Goal: Information Seeking & Learning: Compare options

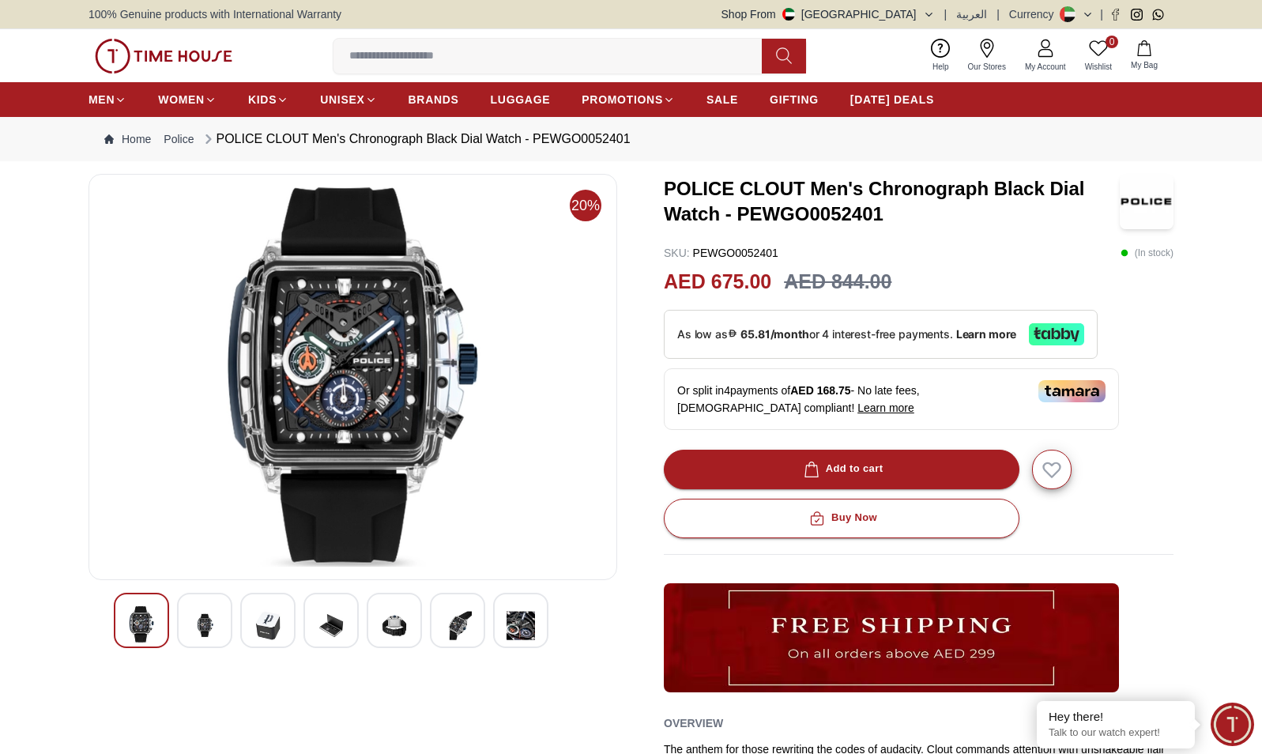
click at [333, 625] on img at bounding box center [331, 625] width 28 height 39
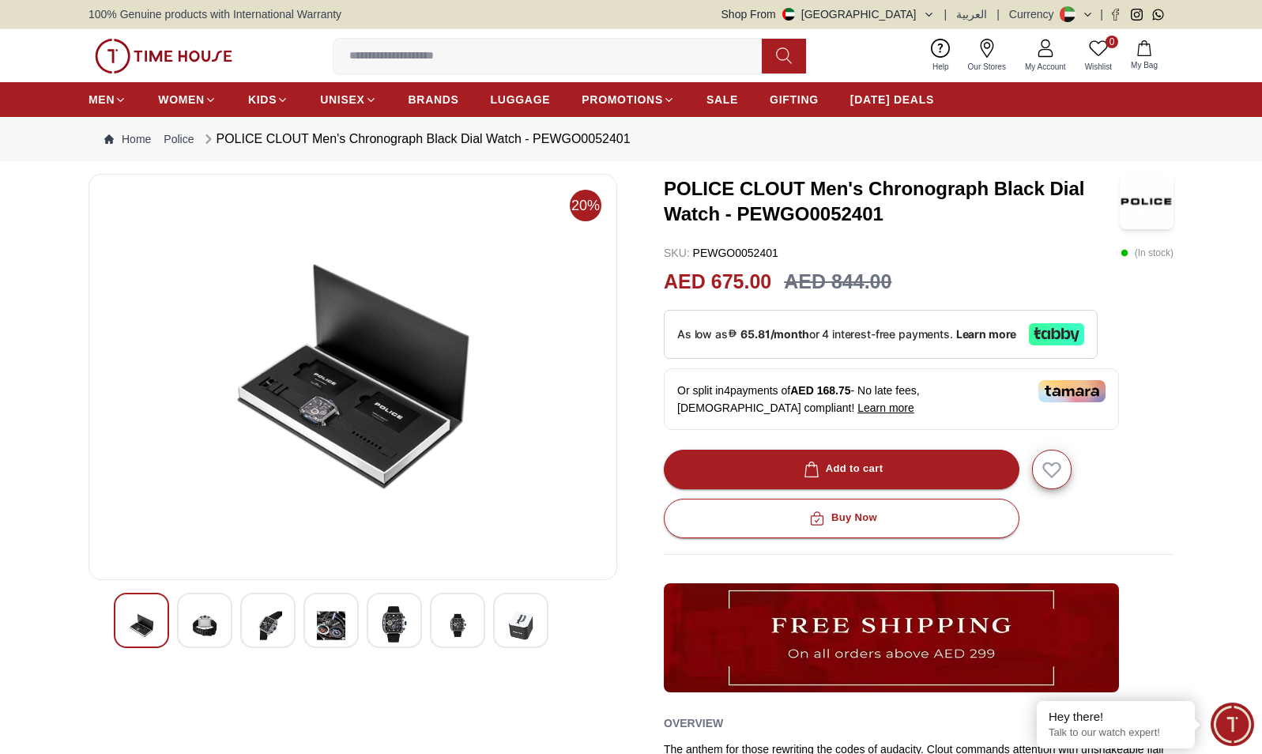
click at [386, 622] on img at bounding box center [394, 624] width 28 height 36
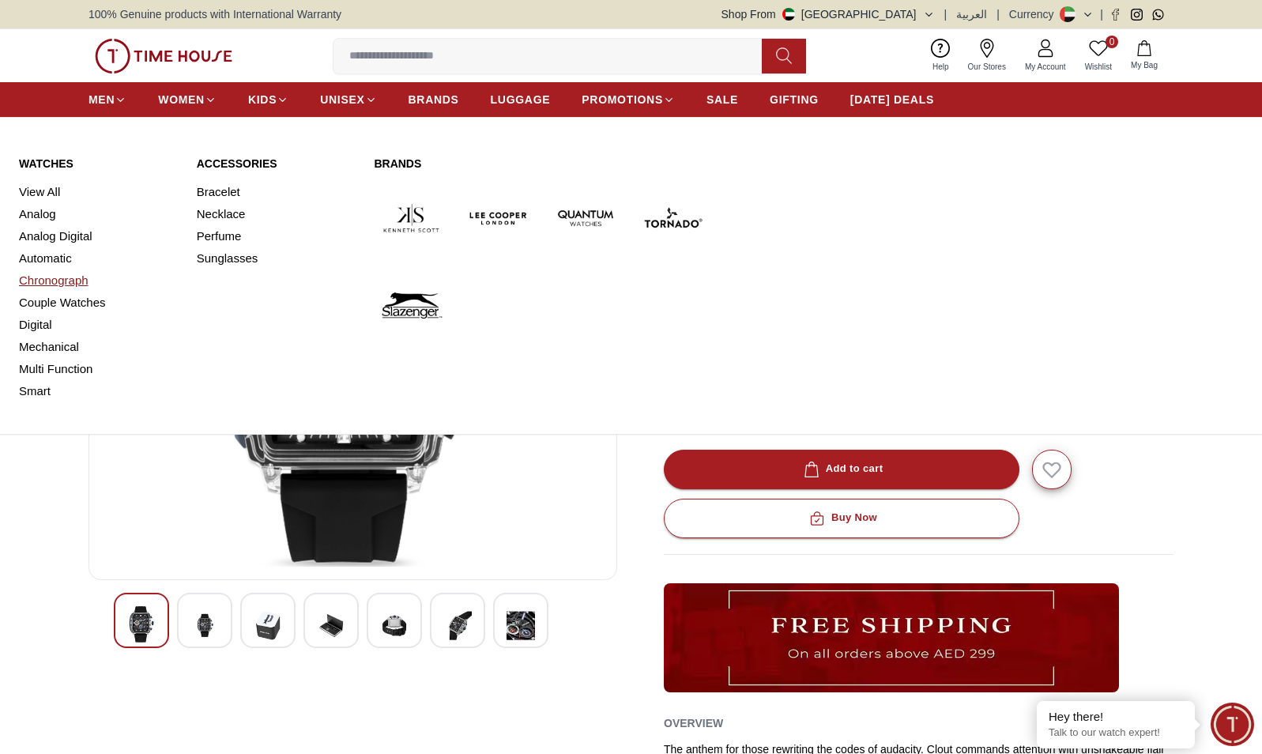
click at [69, 277] on link "Chronograph" at bounding box center [98, 280] width 159 height 22
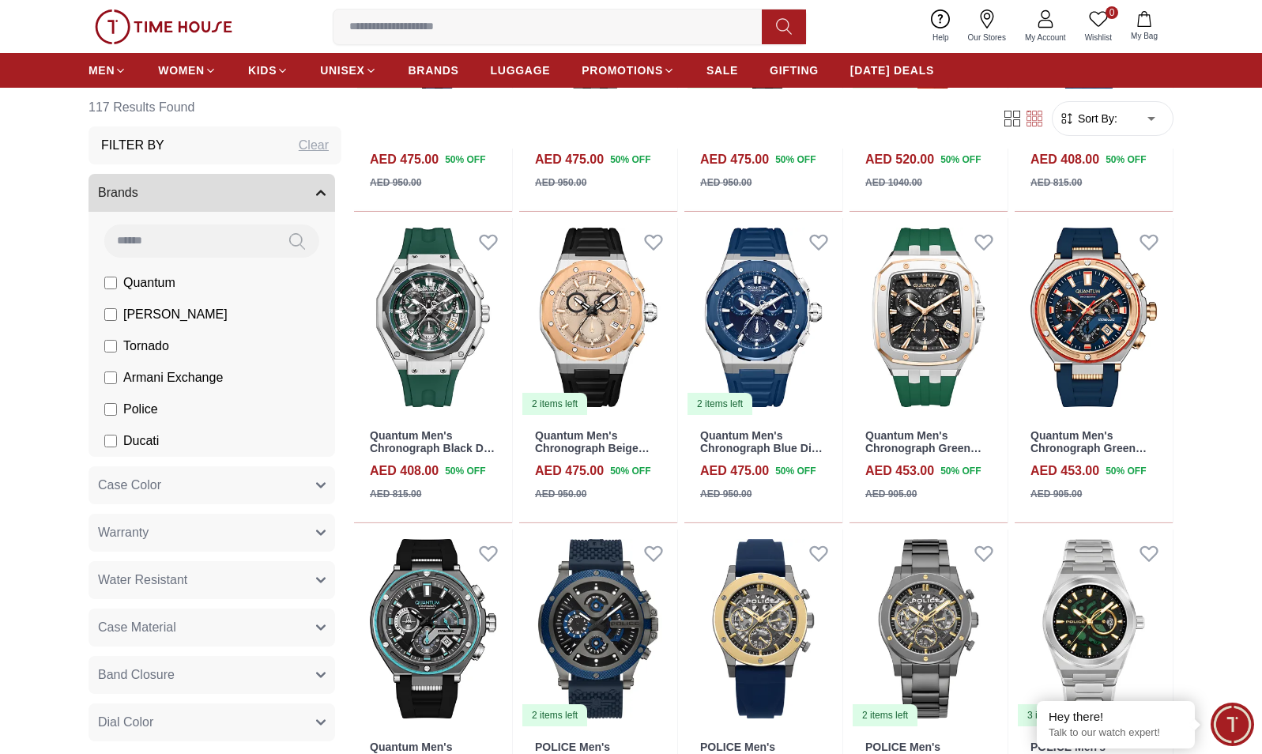
scroll to position [886, 0]
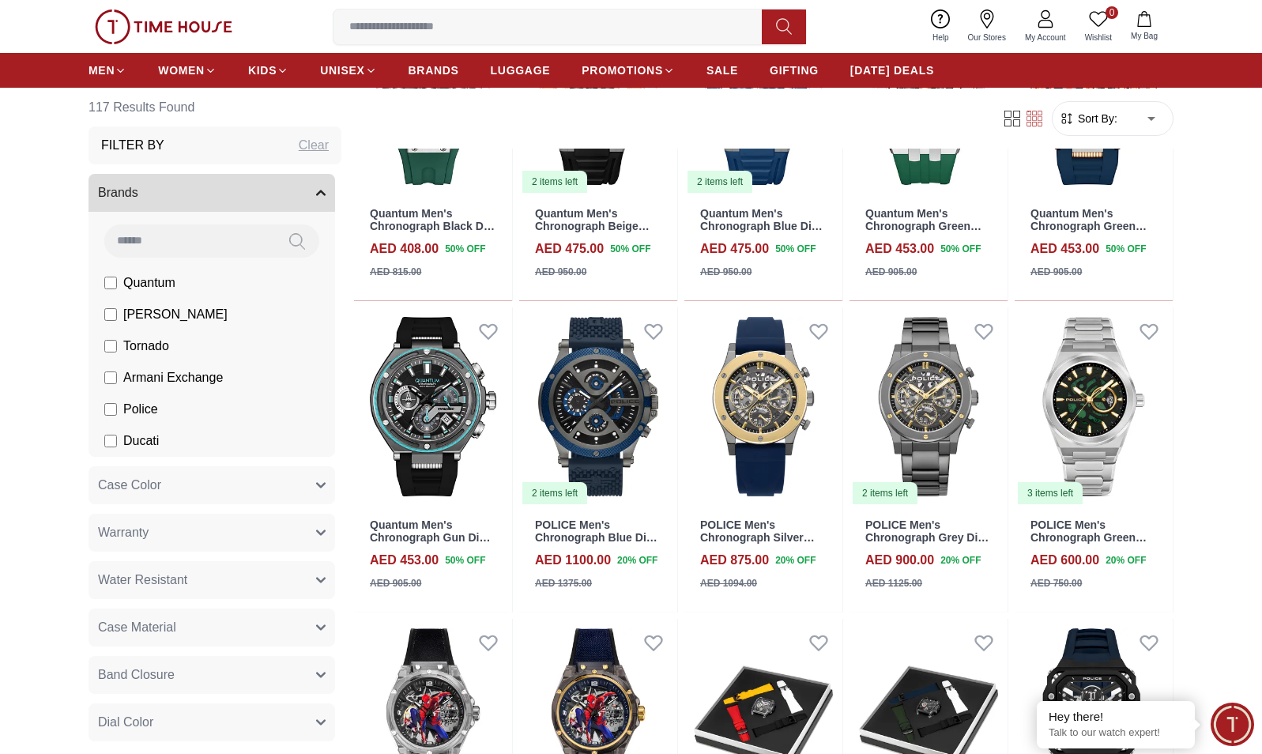
click at [144, 406] on span "Police" at bounding box center [140, 409] width 35 height 19
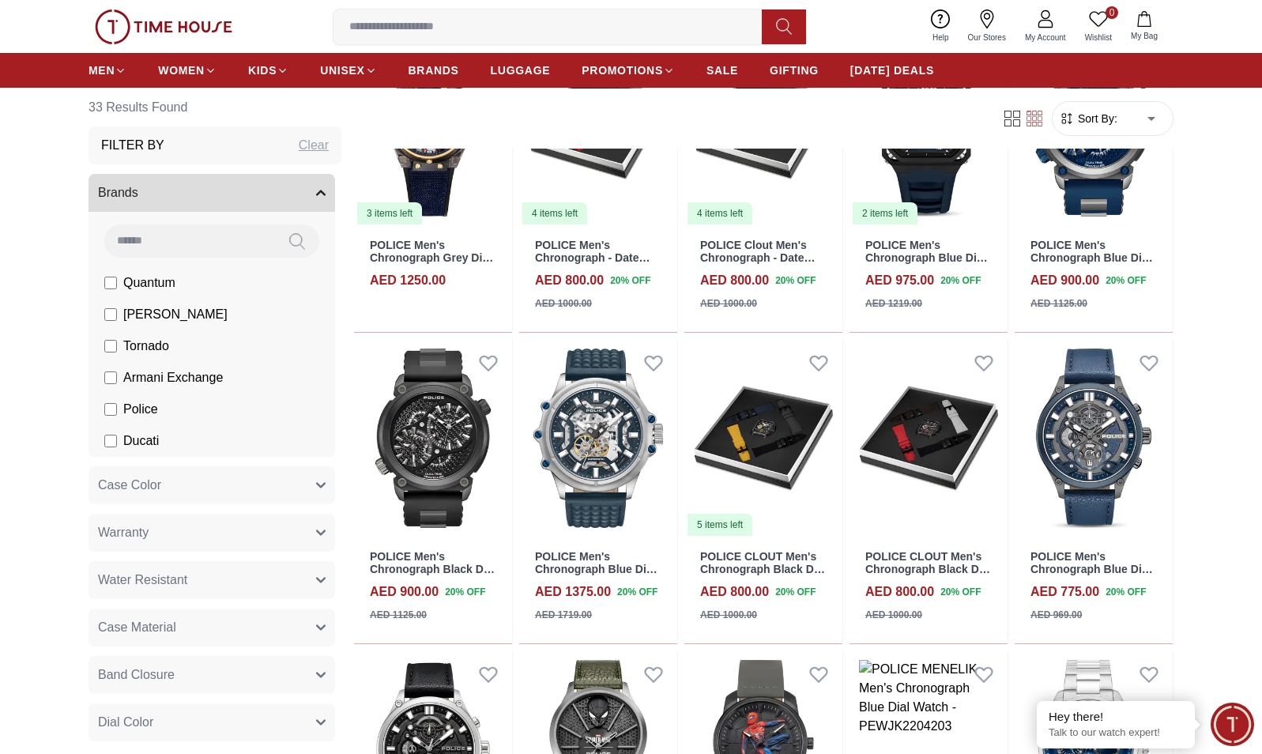
scroll to position [555, 0]
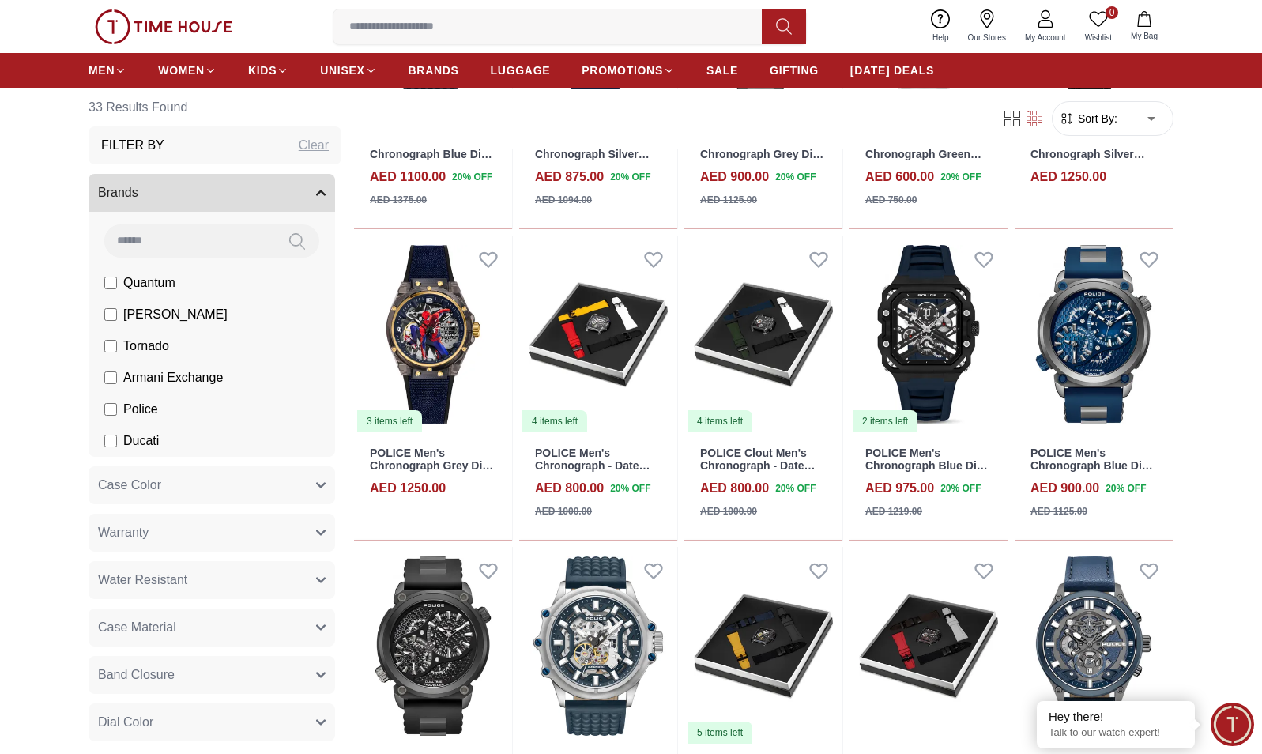
scroll to position [356, 0]
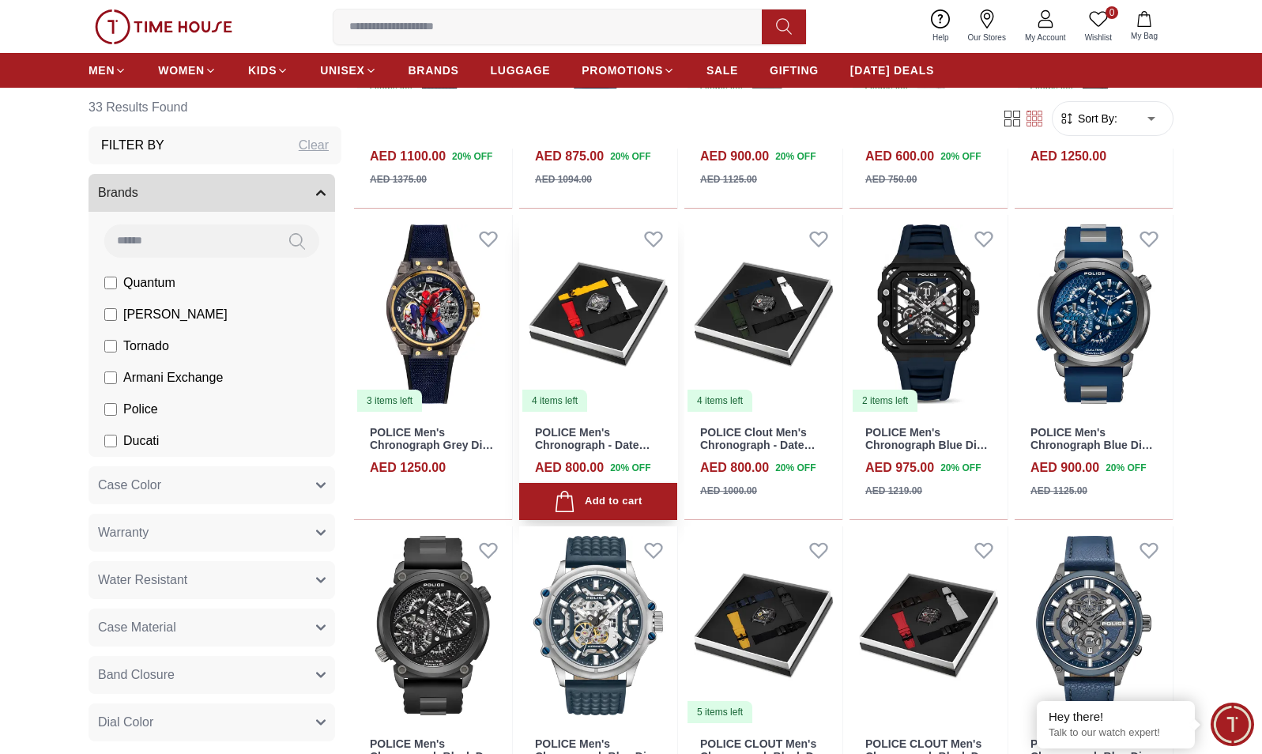
click at [592, 316] on img at bounding box center [598, 314] width 158 height 198
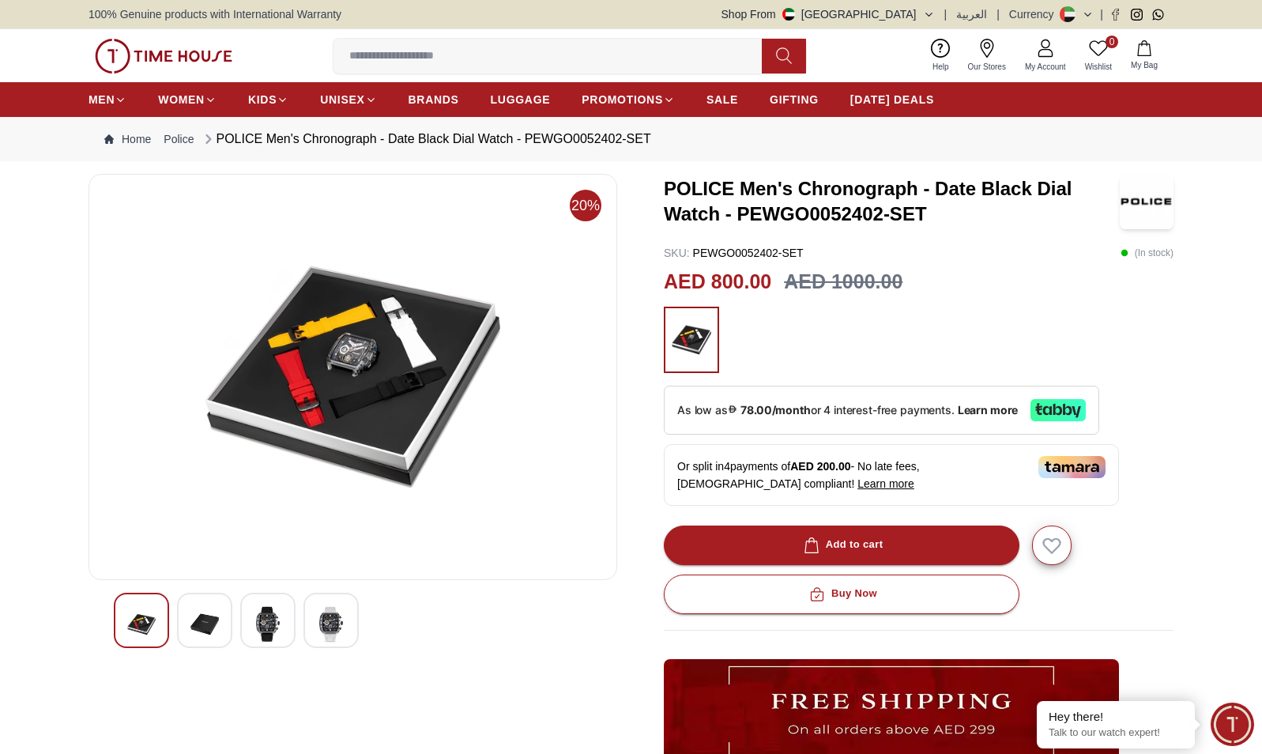
click at [205, 620] on img at bounding box center [204, 624] width 28 height 36
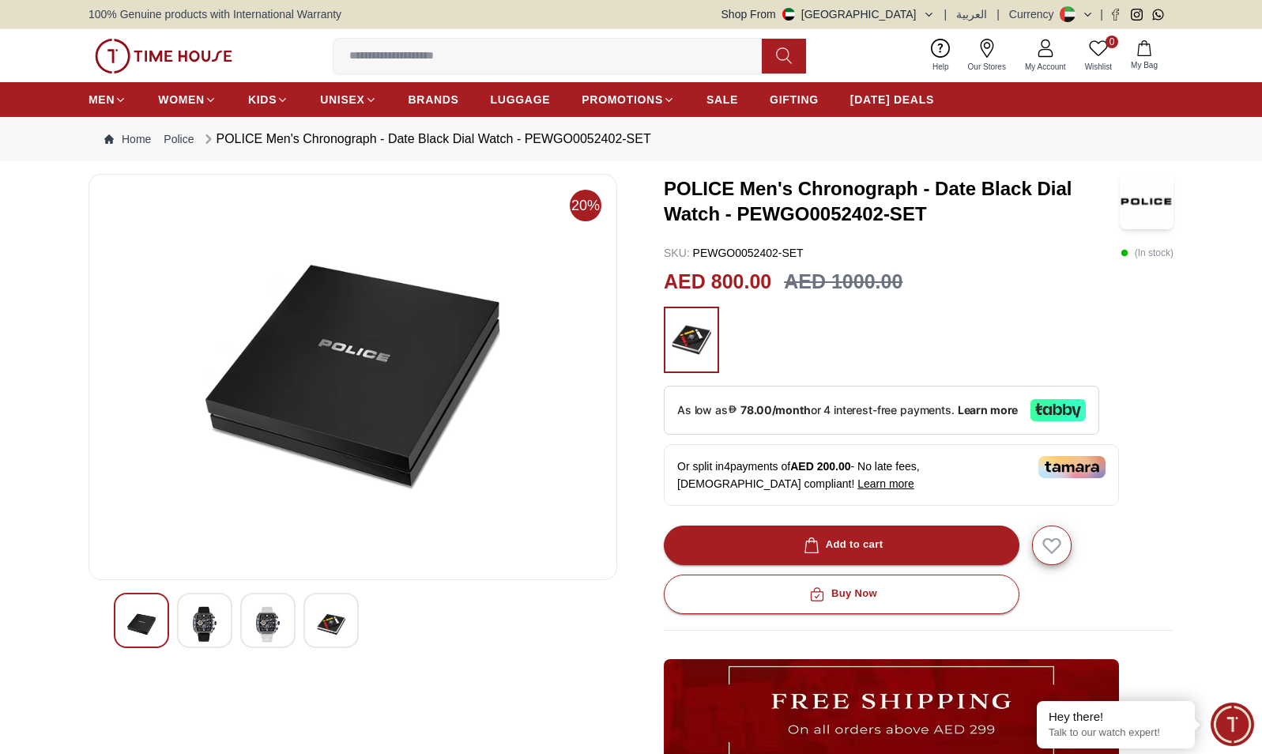
click at [266, 621] on img at bounding box center [268, 624] width 28 height 36
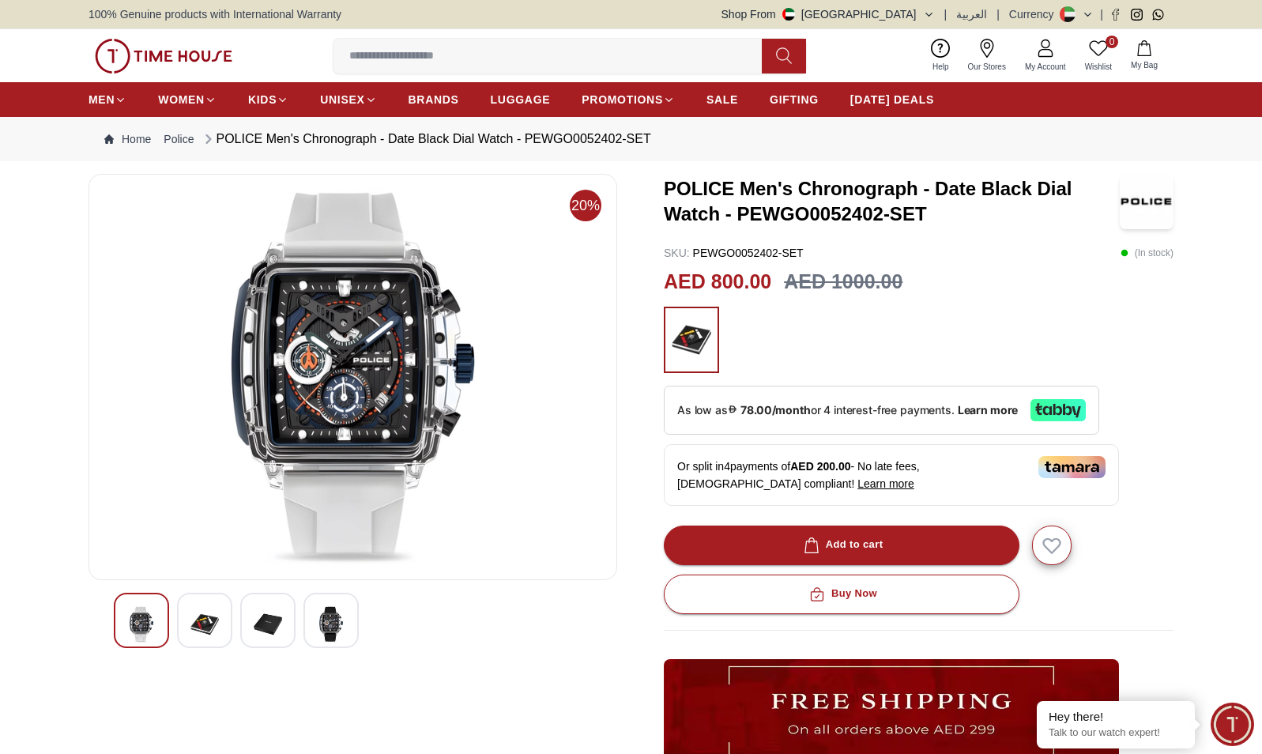
click at [329, 628] on img at bounding box center [331, 624] width 28 height 36
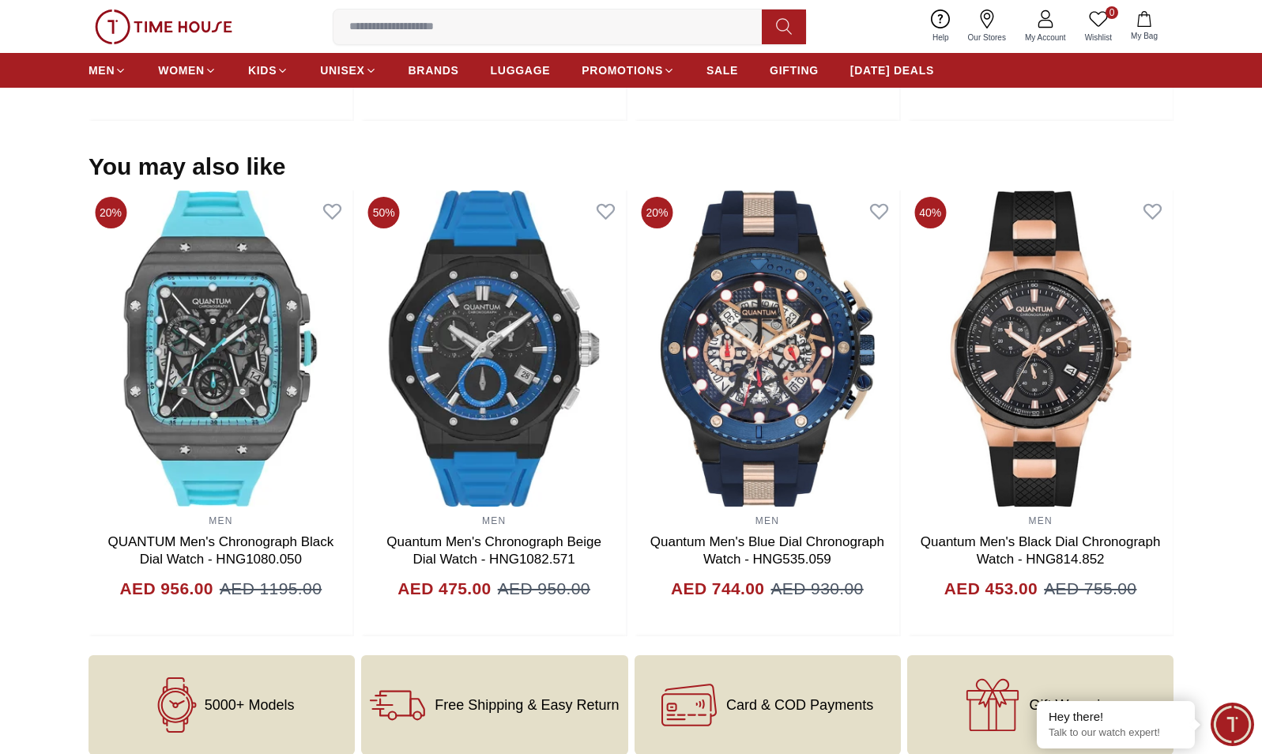
scroll to position [1562, 0]
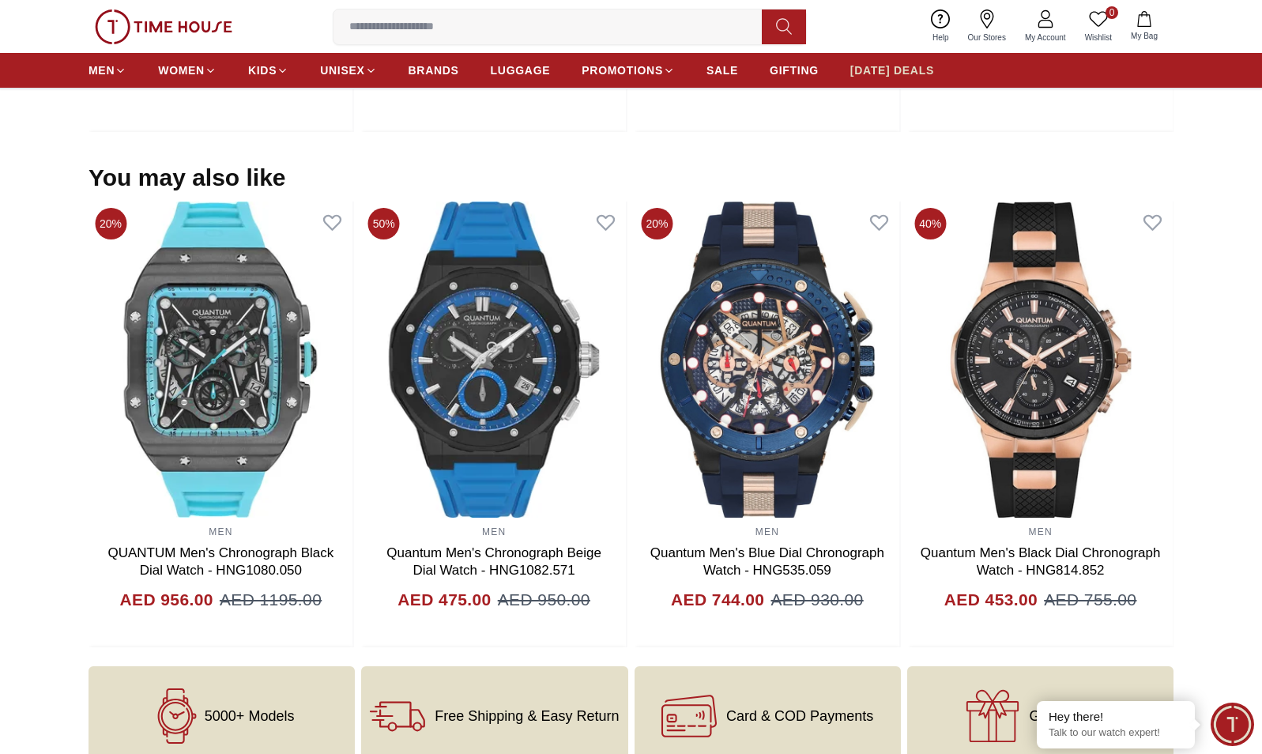
click at [900, 65] on span "[DATE] DEALS" at bounding box center [892, 70] width 84 height 16
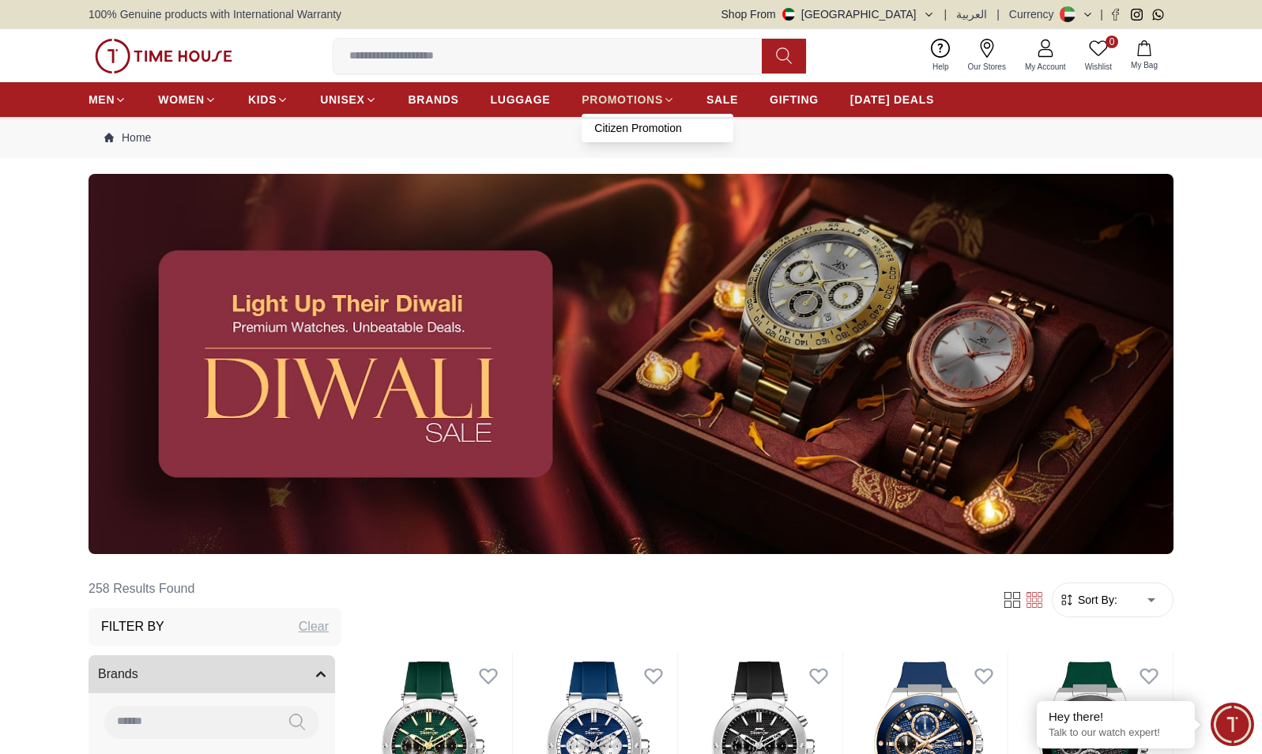
click at [665, 99] on icon at bounding box center [669, 100] width 12 height 12
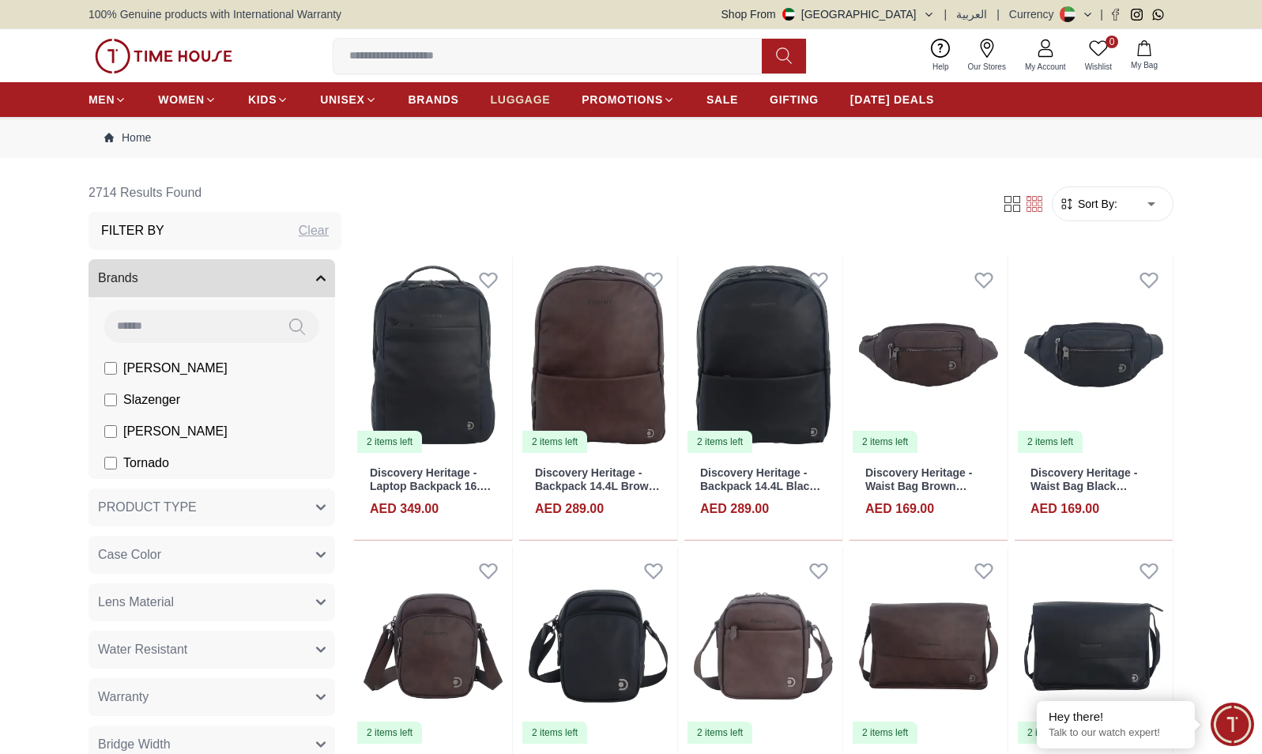
click at [516, 99] on span "LUGGAGE" at bounding box center [521, 100] width 60 height 16
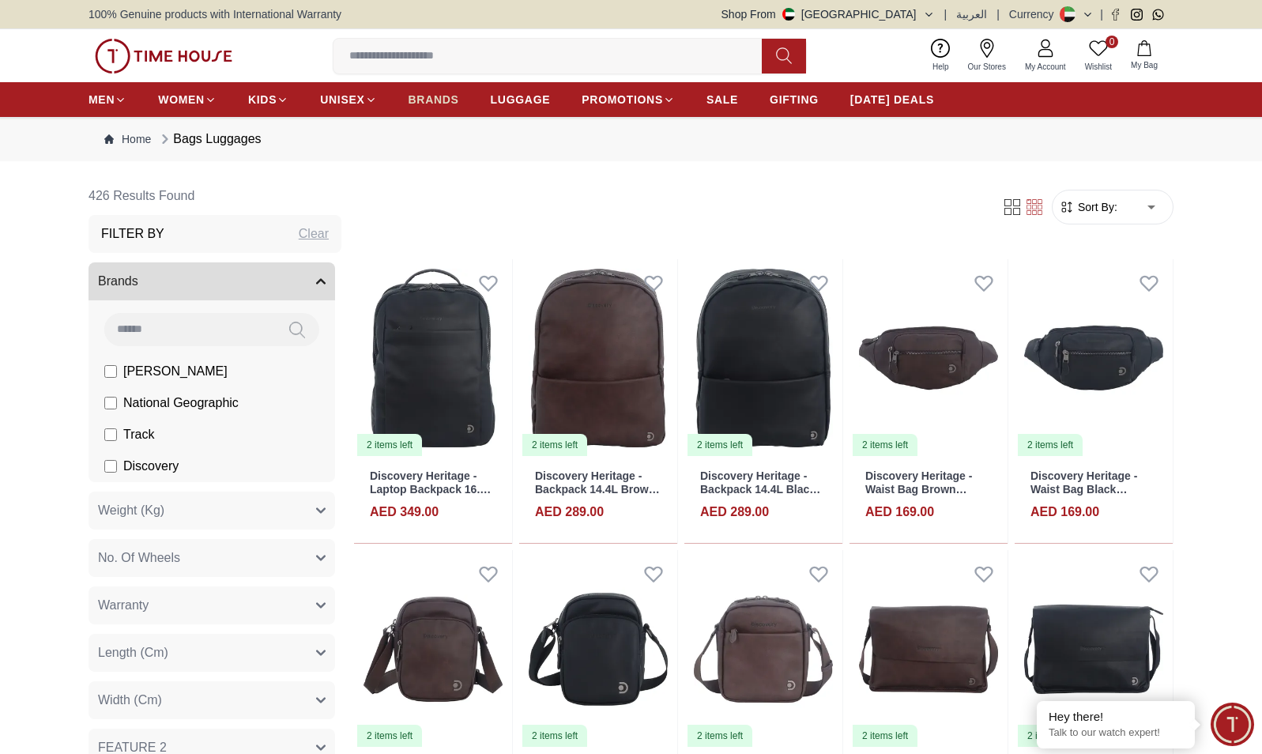
click at [433, 96] on span "BRANDS" at bounding box center [434, 100] width 51 height 16
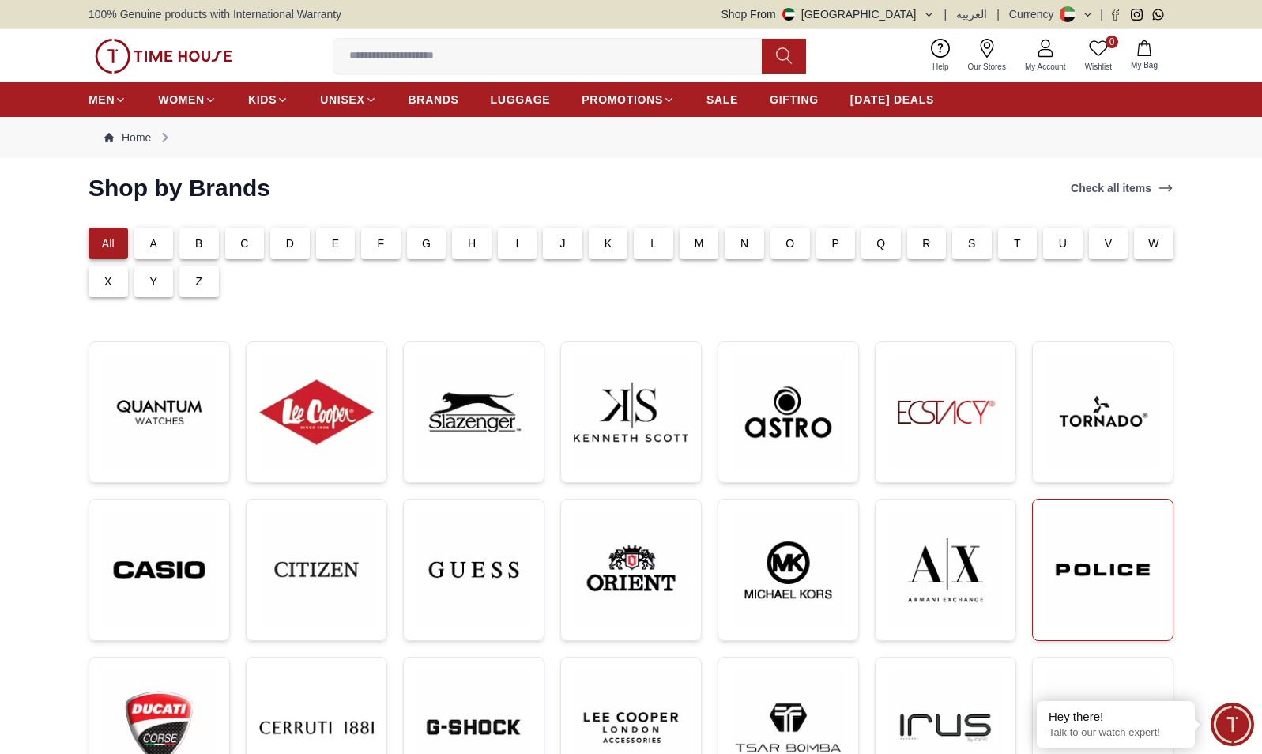
click at [1096, 554] on img at bounding box center [1102, 569] width 115 height 115
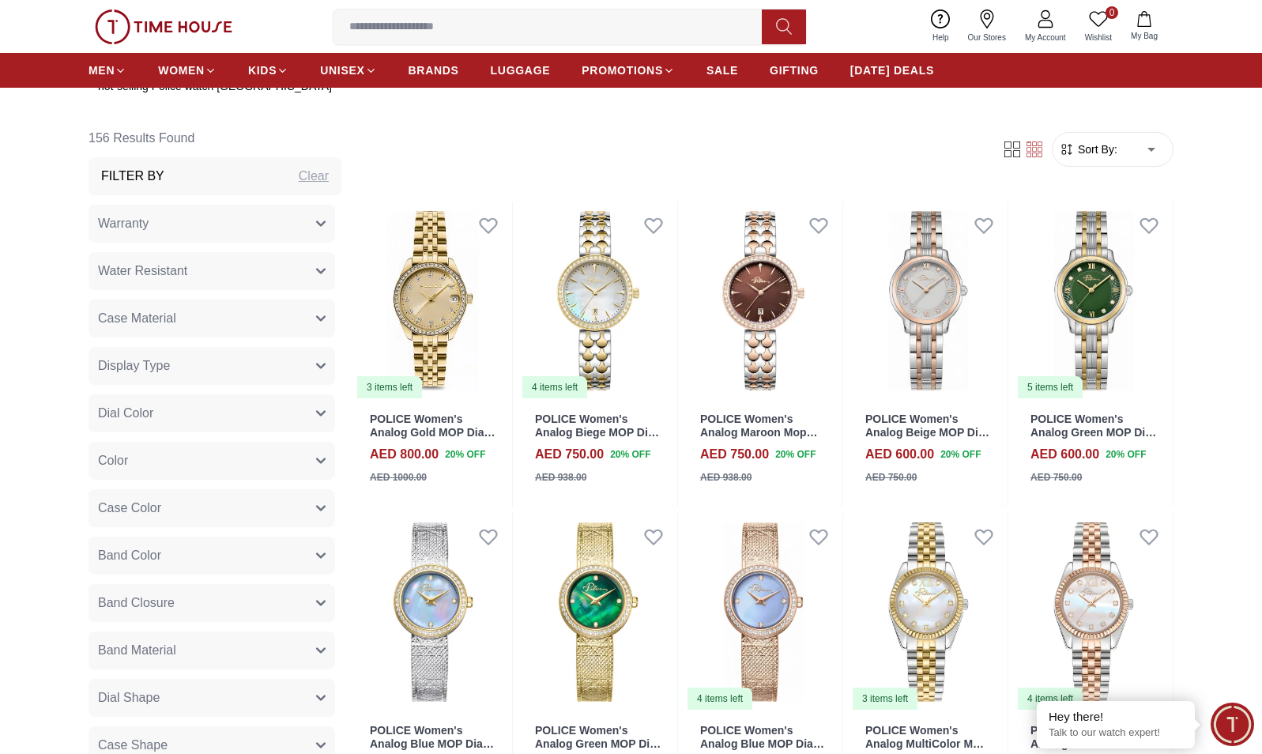
scroll to position [688, 0]
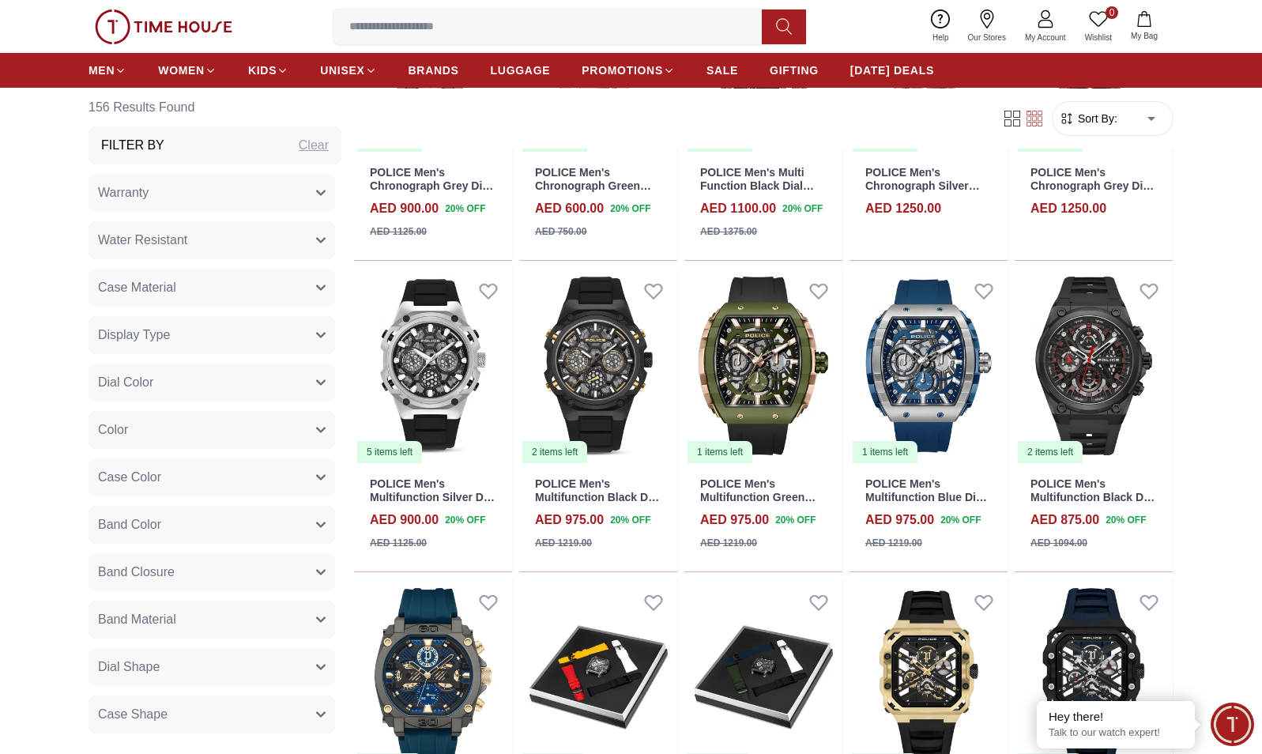
scroll to position [2495, 0]
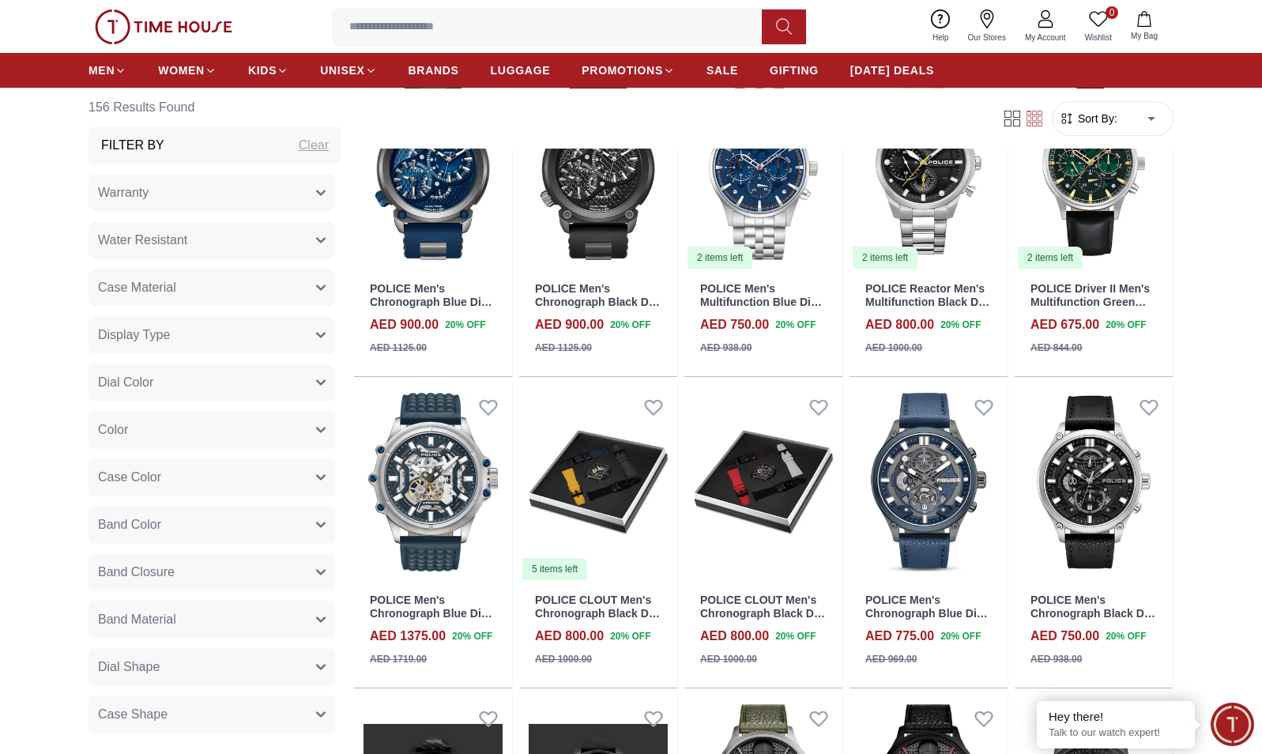
scroll to position [3261, 0]
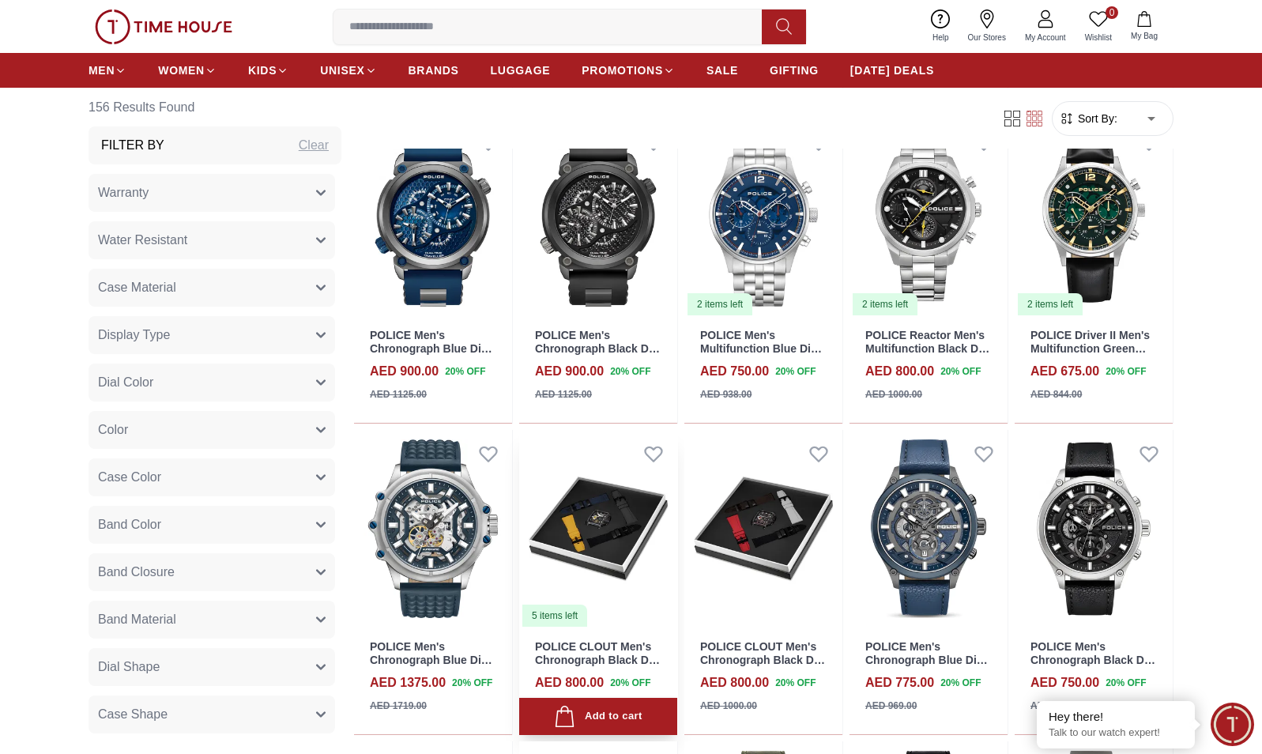
click at [589, 541] on img at bounding box center [598, 529] width 158 height 198
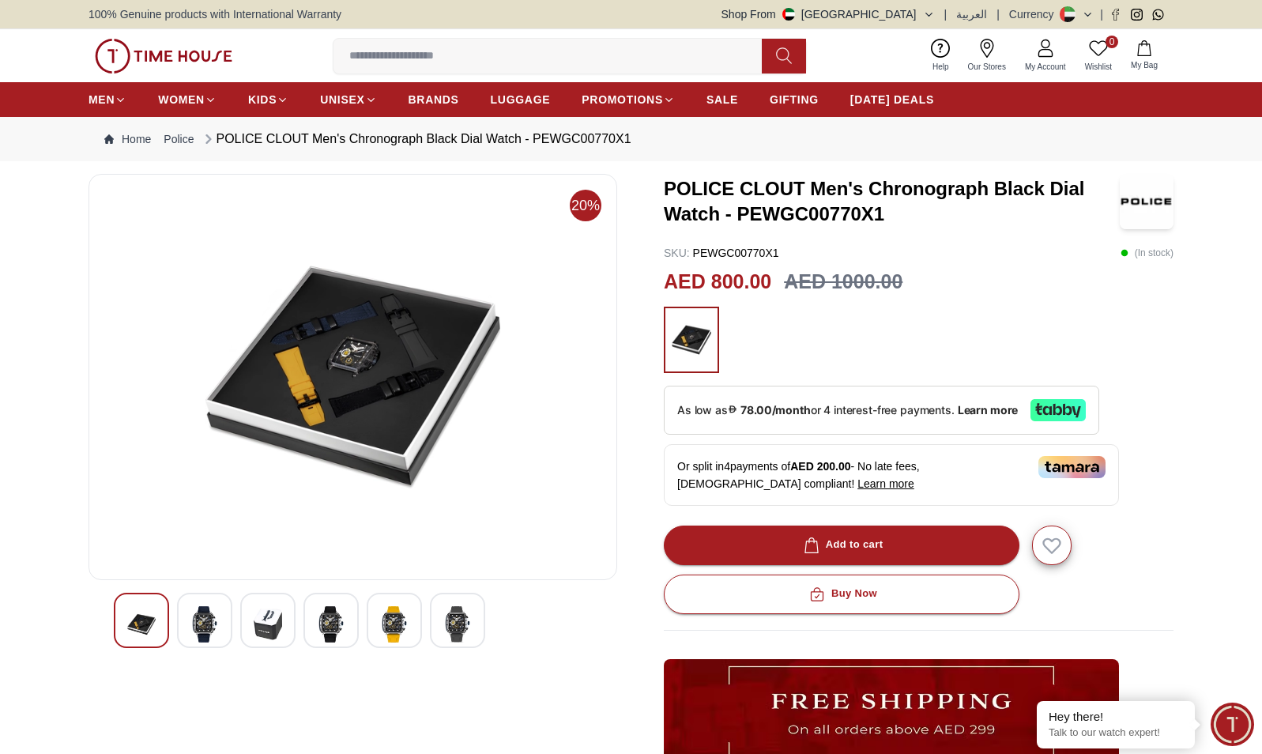
click at [450, 616] on img at bounding box center [457, 624] width 28 height 36
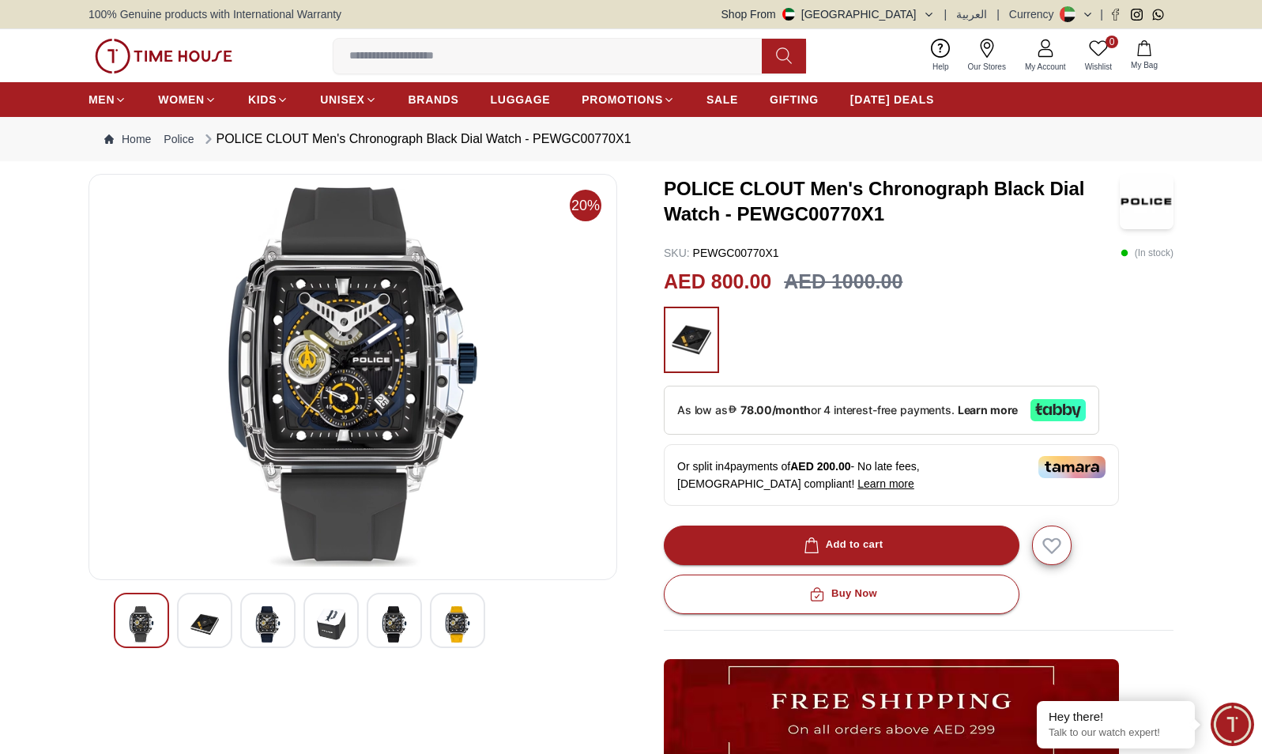
click at [397, 620] on img at bounding box center [394, 624] width 28 height 36
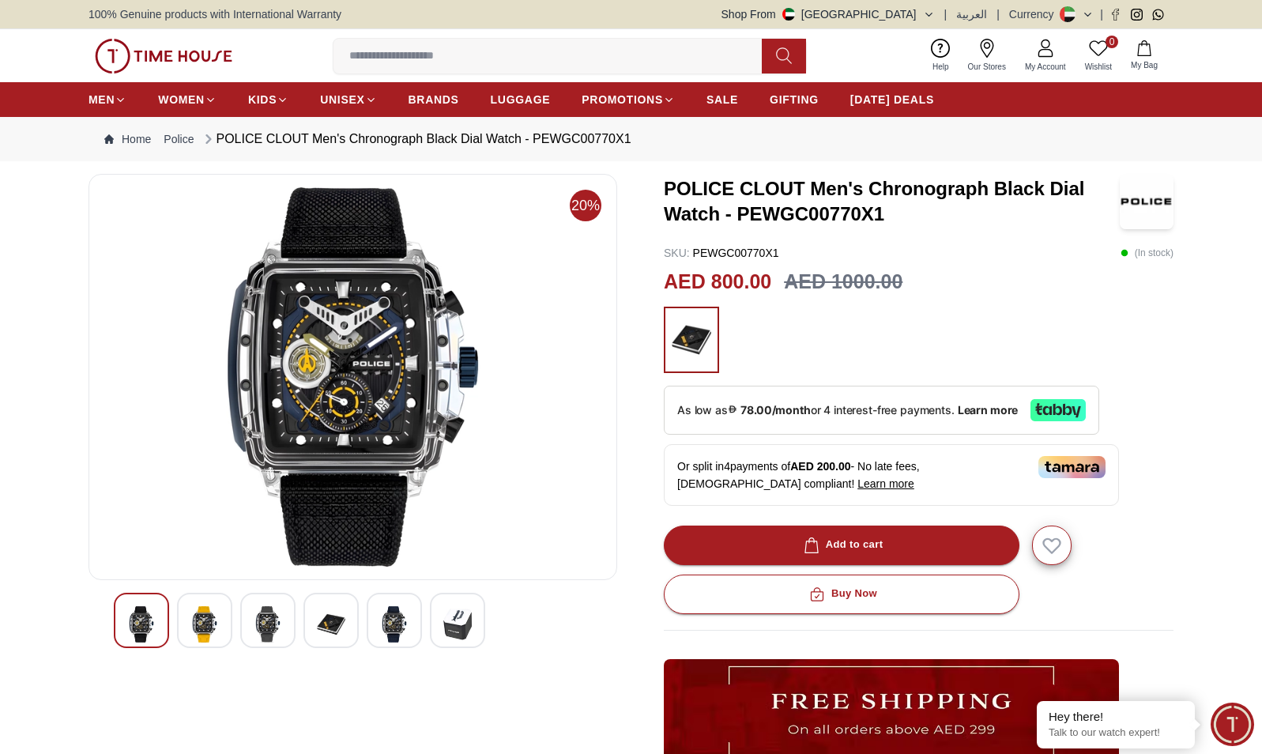
click at [145, 615] on img at bounding box center [141, 624] width 28 height 36
click at [198, 622] on img at bounding box center [204, 624] width 28 height 36
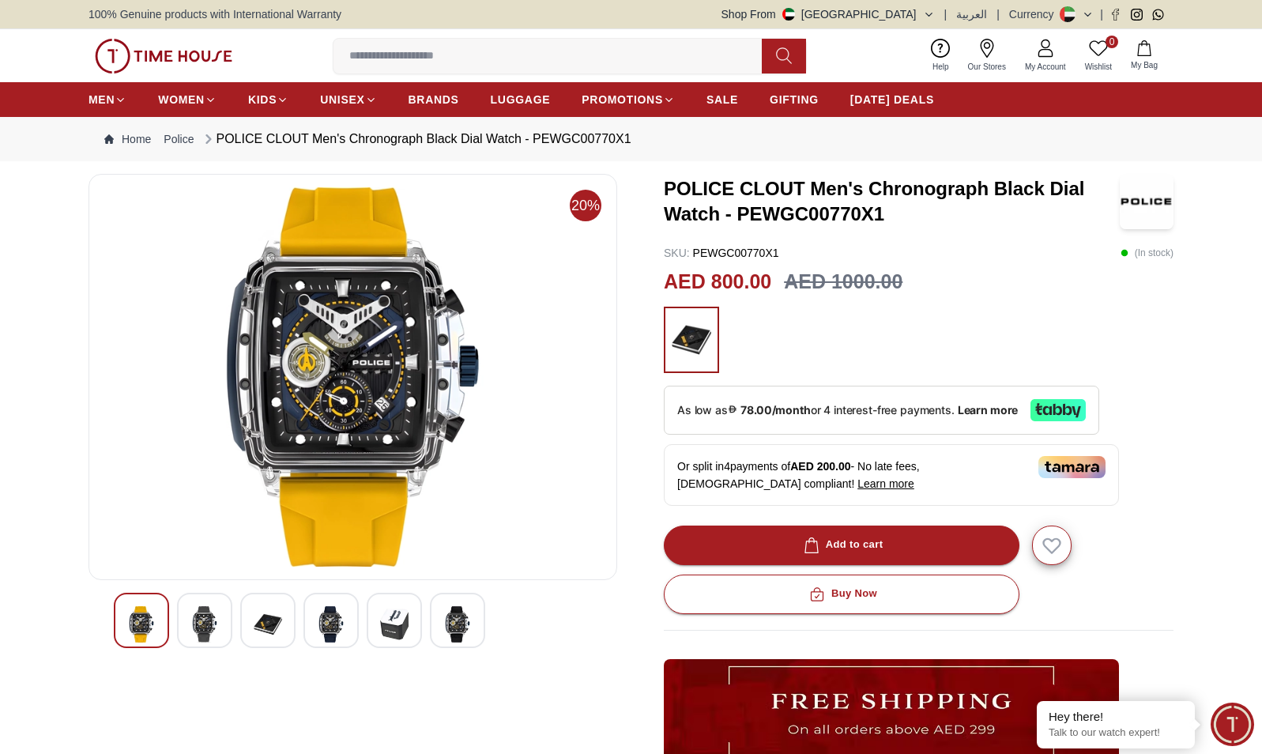
click at [202, 627] on img at bounding box center [204, 624] width 28 height 36
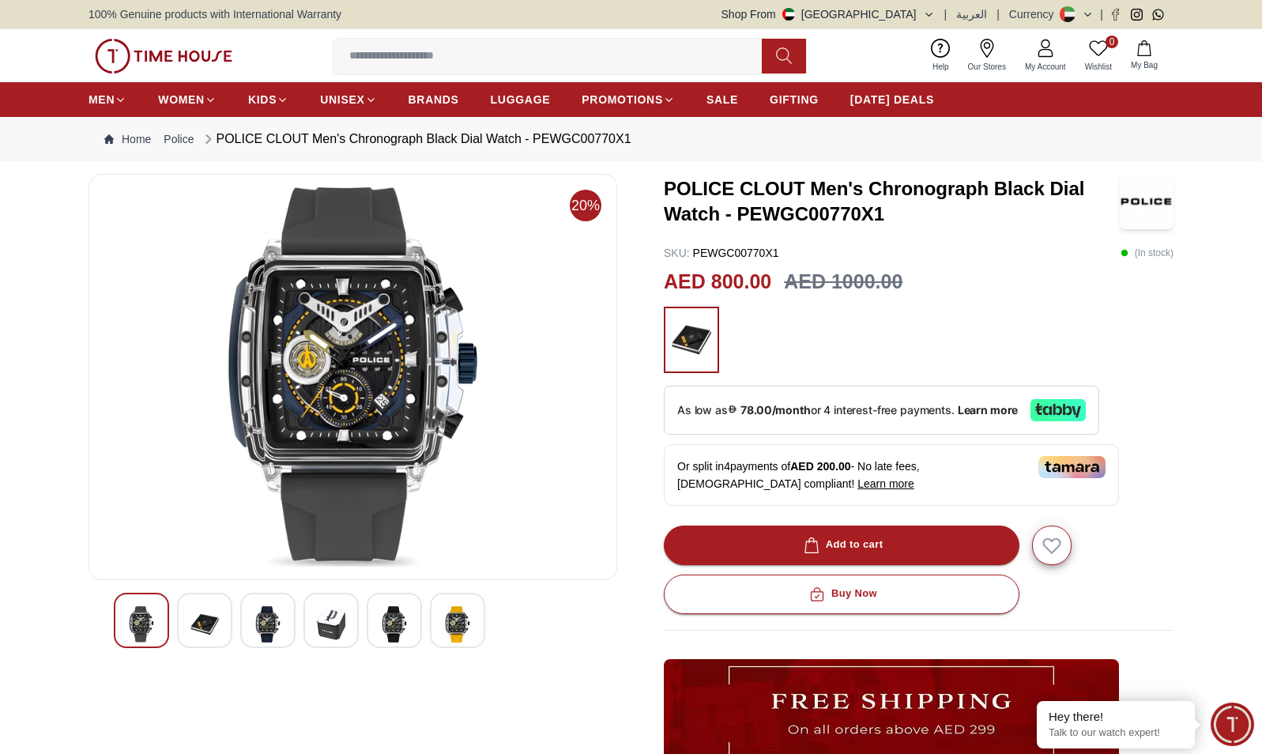
click at [202, 627] on img at bounding box center [204, 624] width 28 height 36
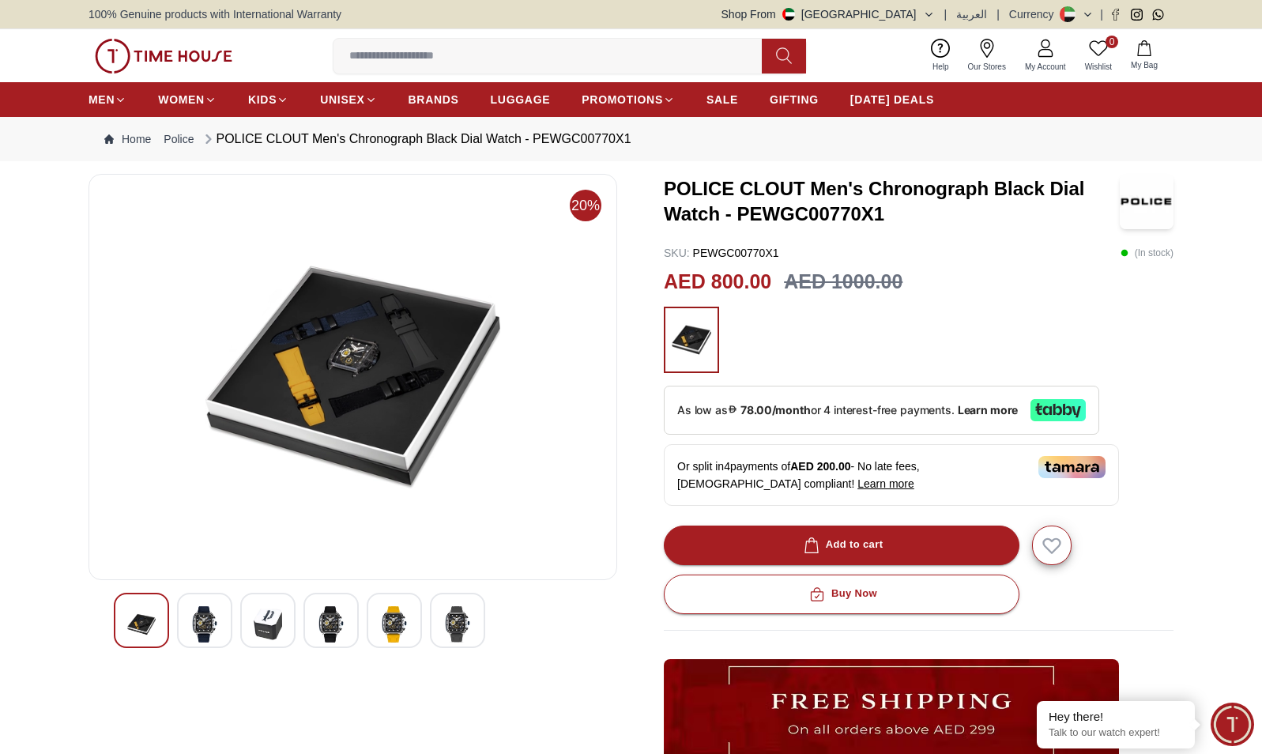
click at [202, 627] on img at bounding box center [204, 624] width 28 height 36
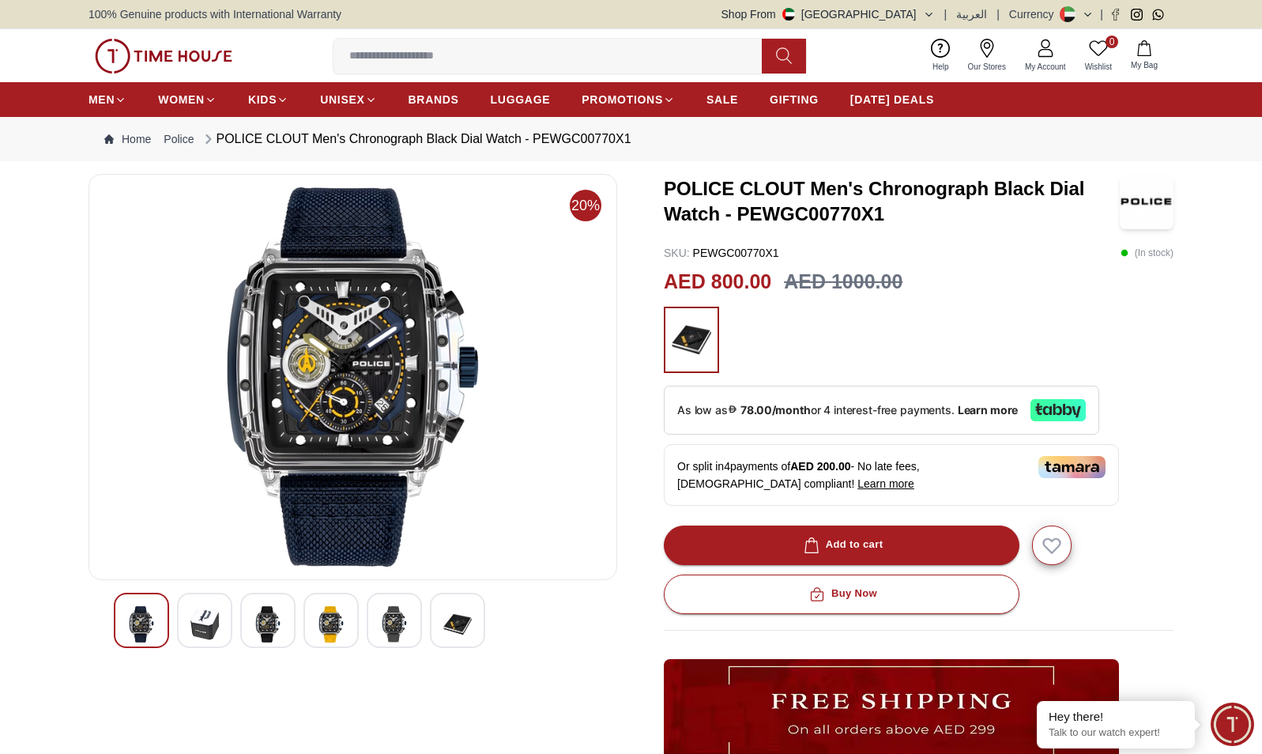
click at [202, 627] on img at bounding box center [204, 624] width 28 height 36
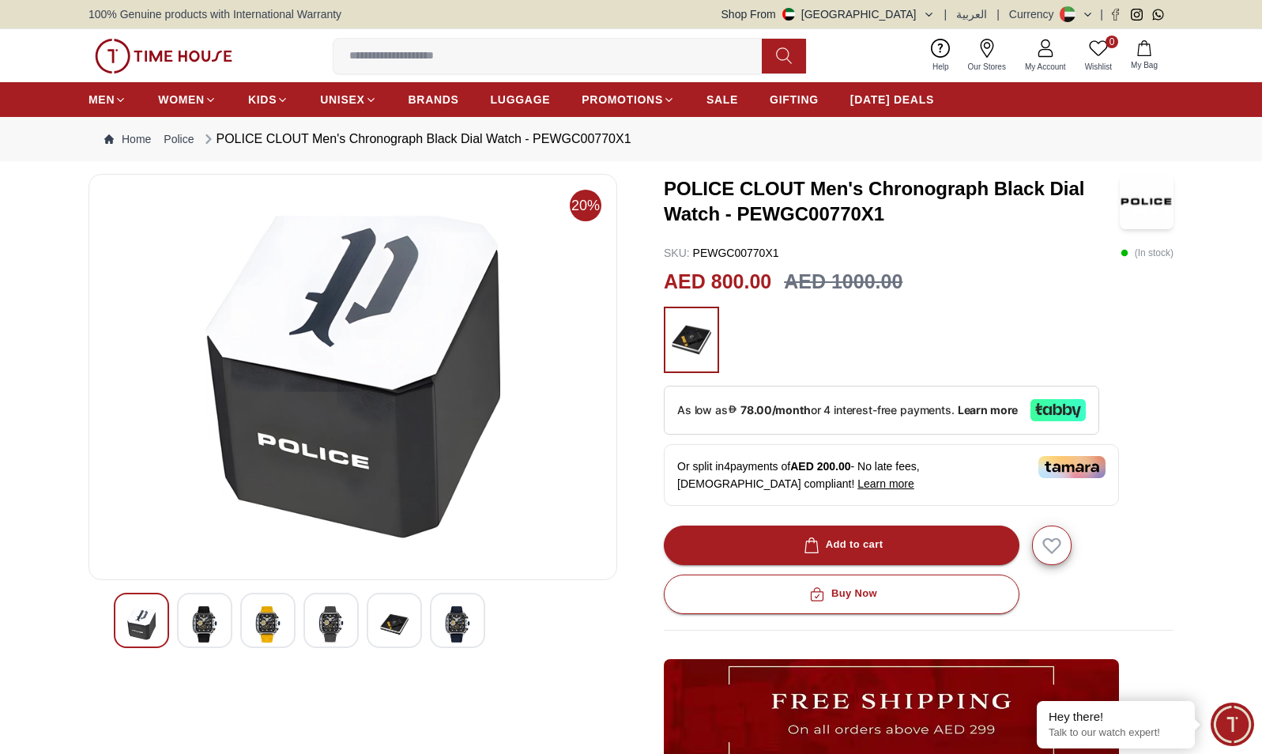
click at [202, 627] on img at bounding box center [204, 624] width 28 height 36
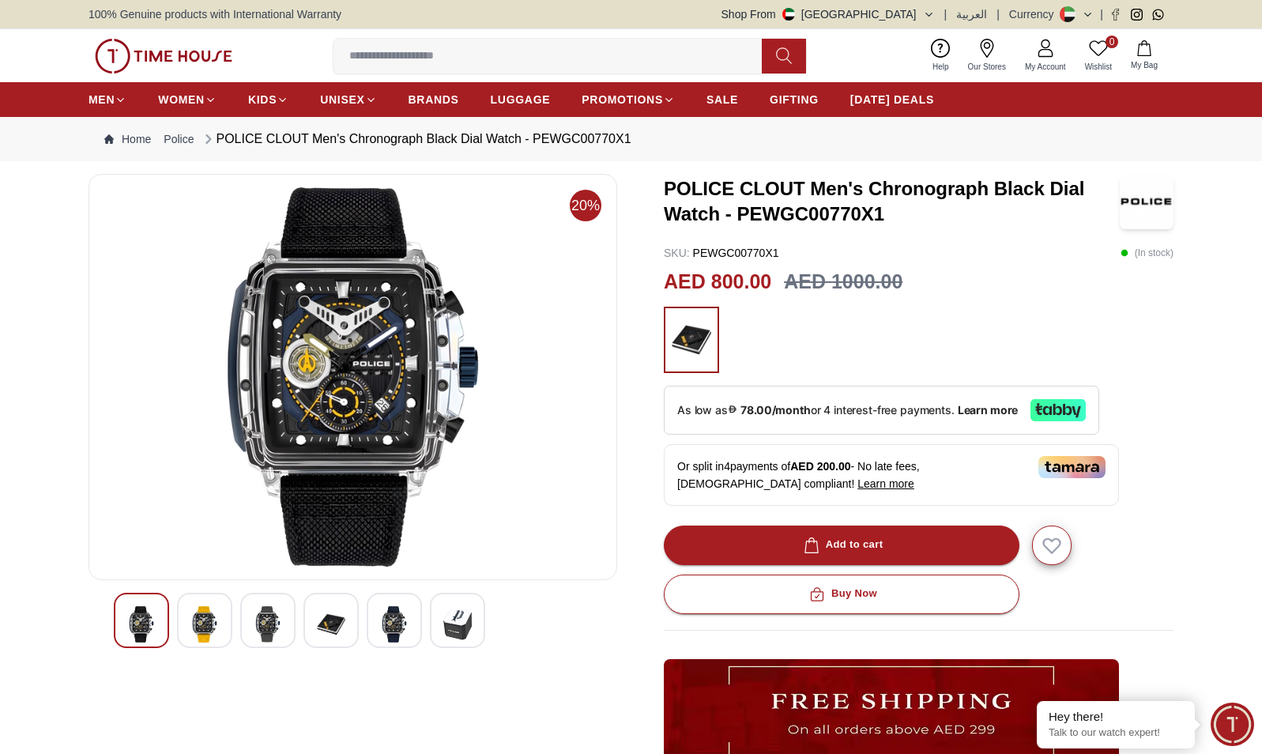
click at [202, 627] on img at bounding box center [204, 624] width 28 height 36
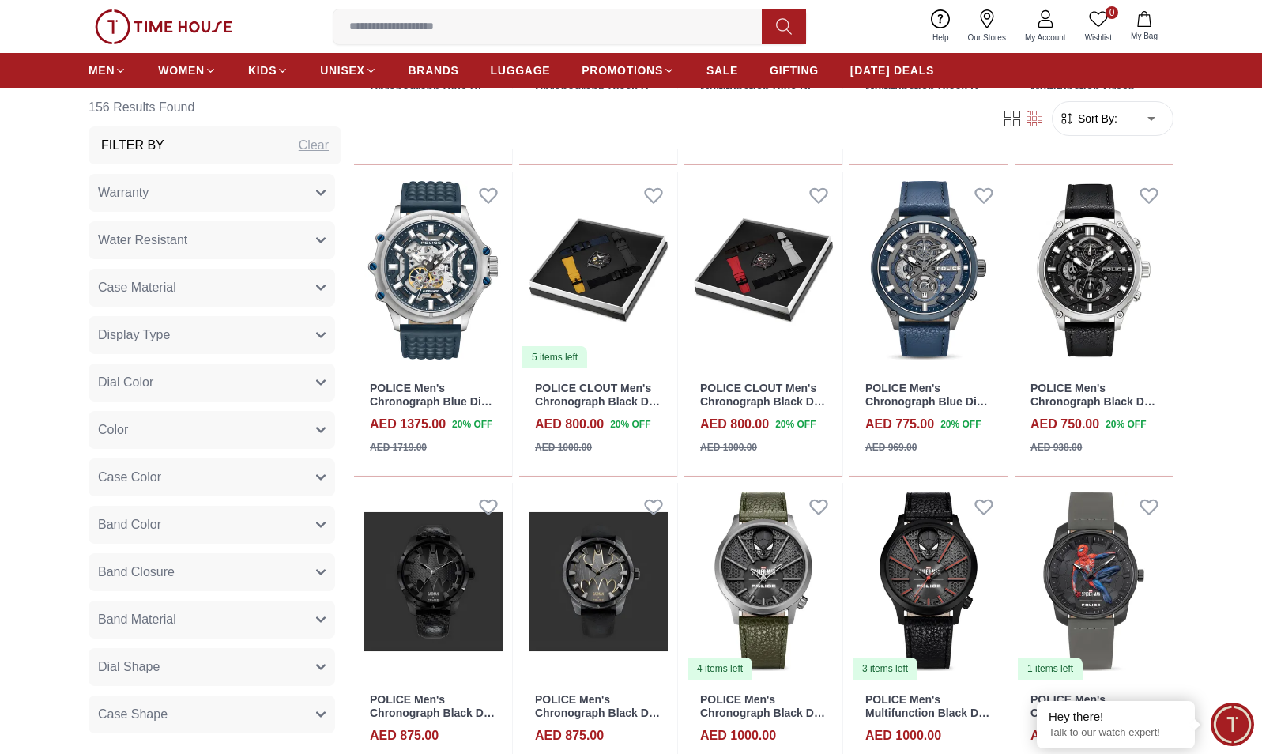
scroll to position [3517, 0]
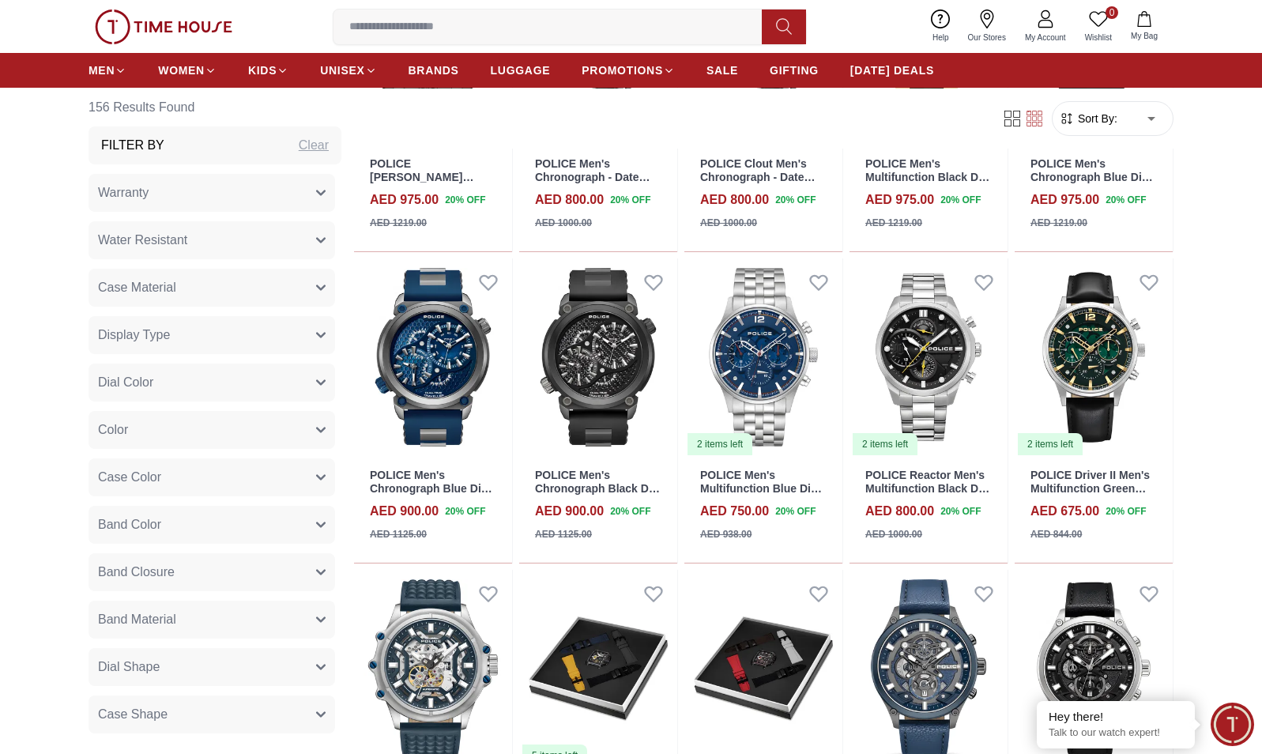
scroll to position [3156, 0]
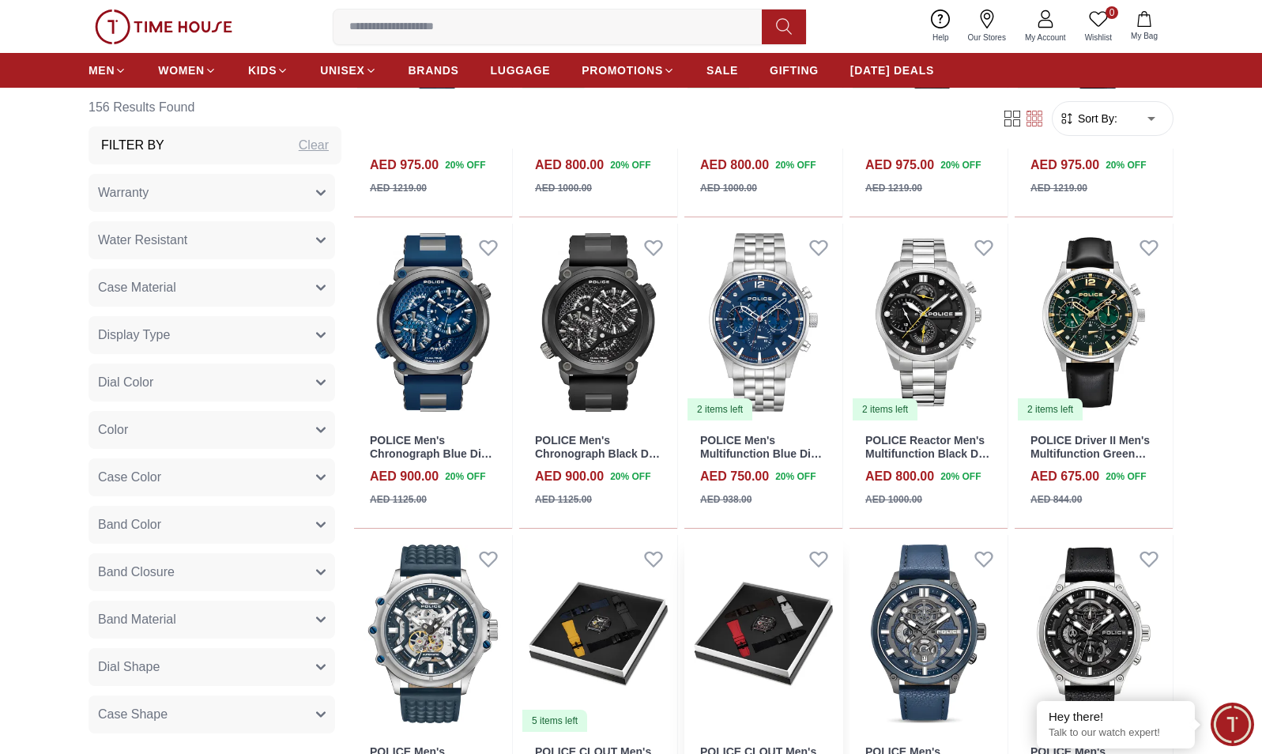
click at [753, 635] on img at bounding box center [763, 634] width 158 height 198
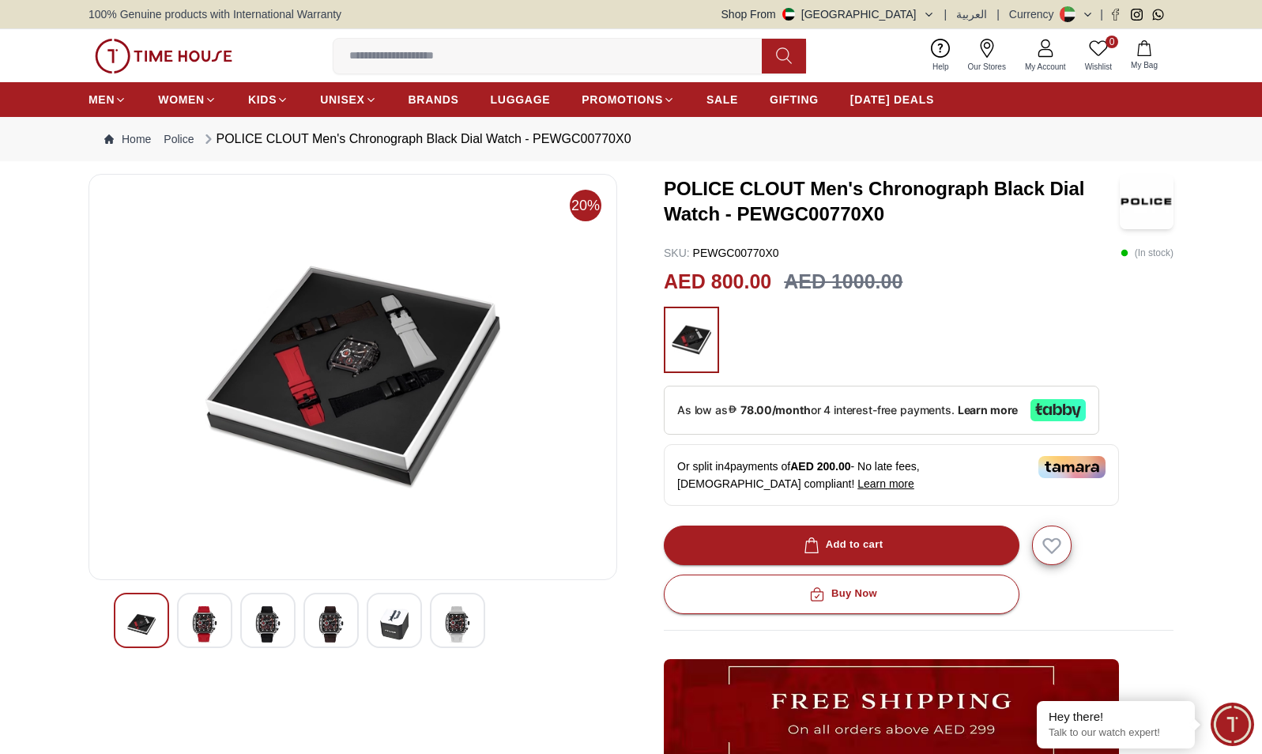
click at [200, 619] on img at bounding box center [204, 624] width 28 height 36
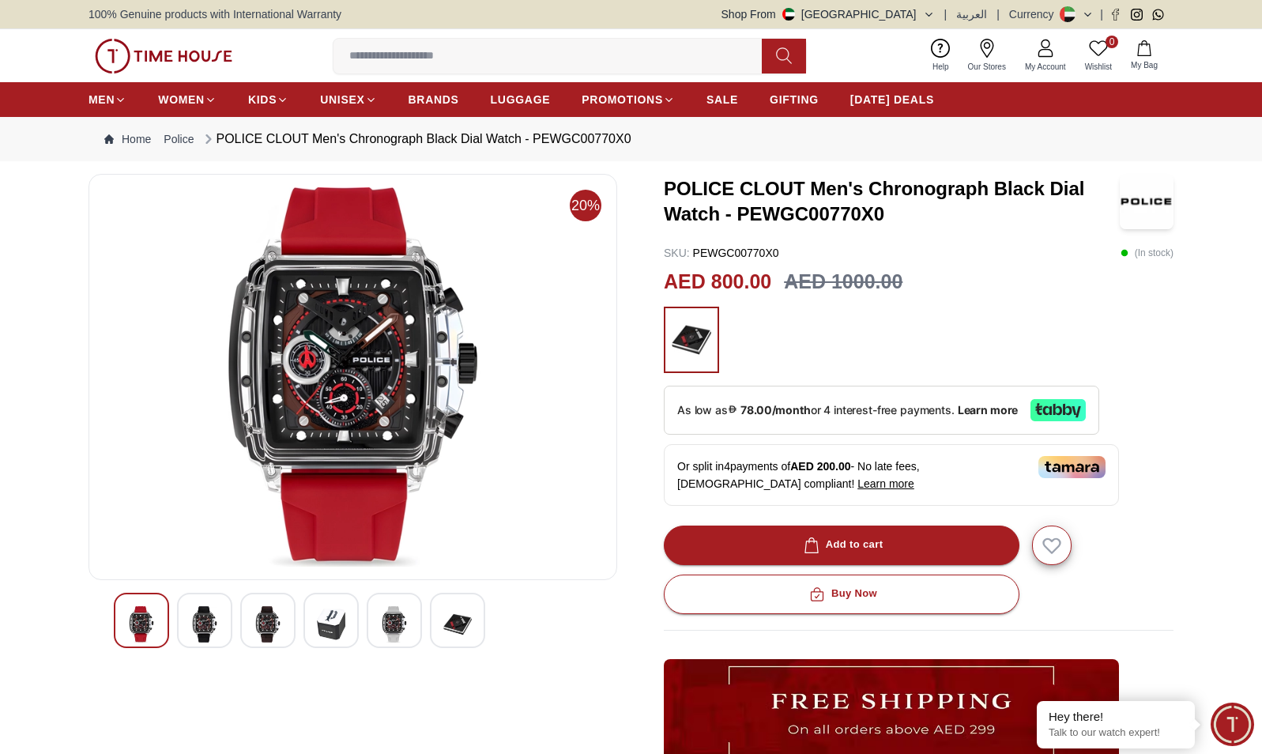
click at [200, 619] on img at bounding box center [204, 624] width 28 height 36
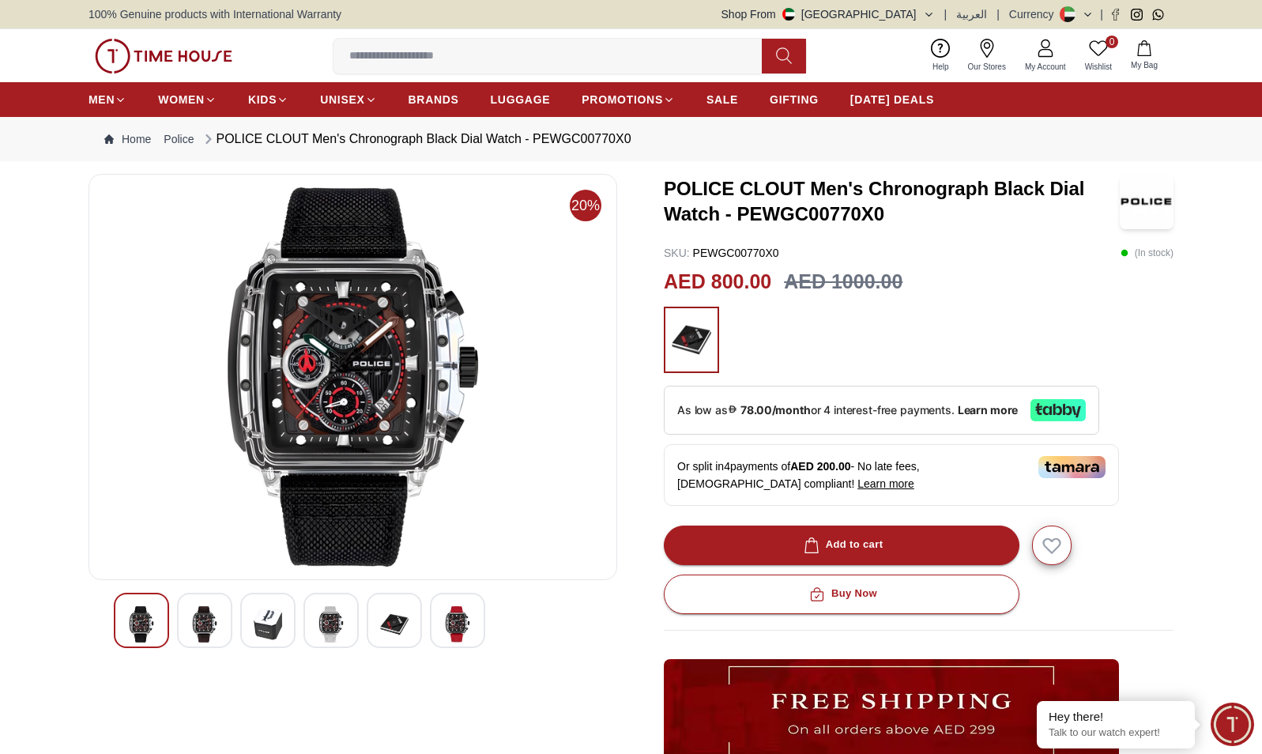
click at [200, 619] on img at bounding box center [204, 624] width 28 height 36
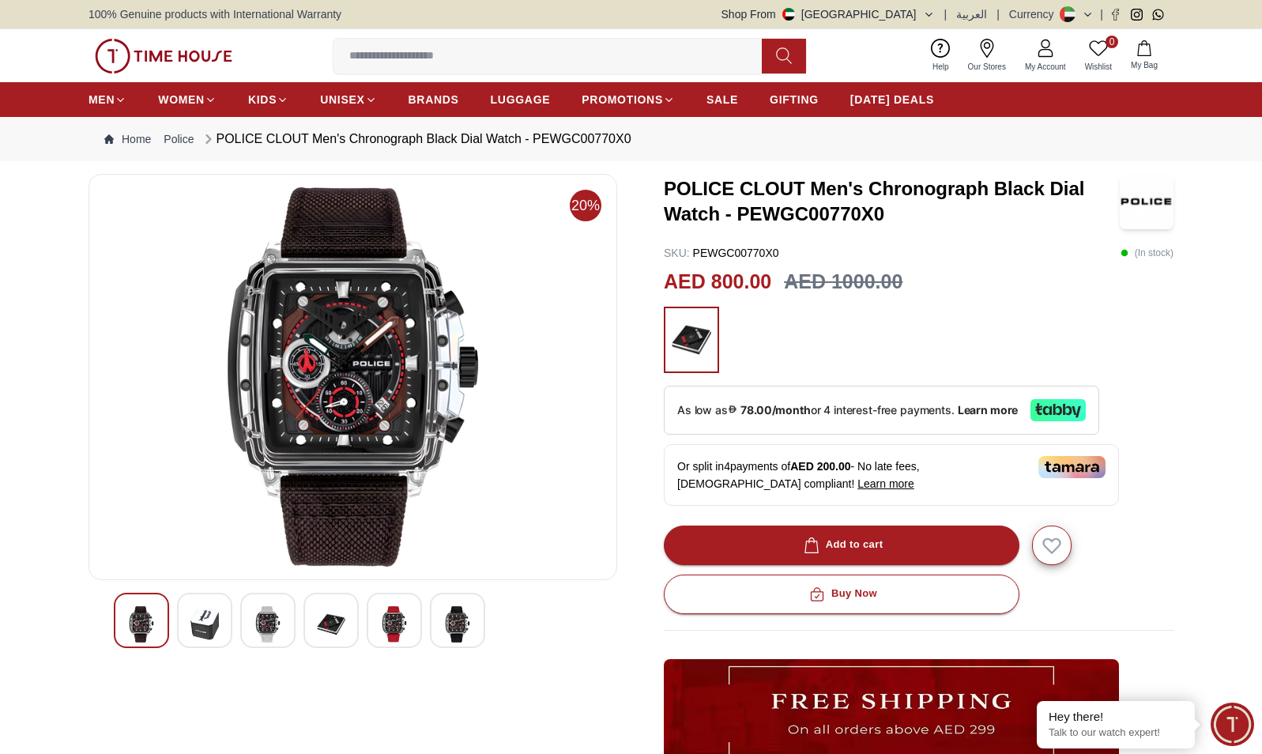
click at [200, 619] on img at bounding box center [204, 624] width 28 height 36
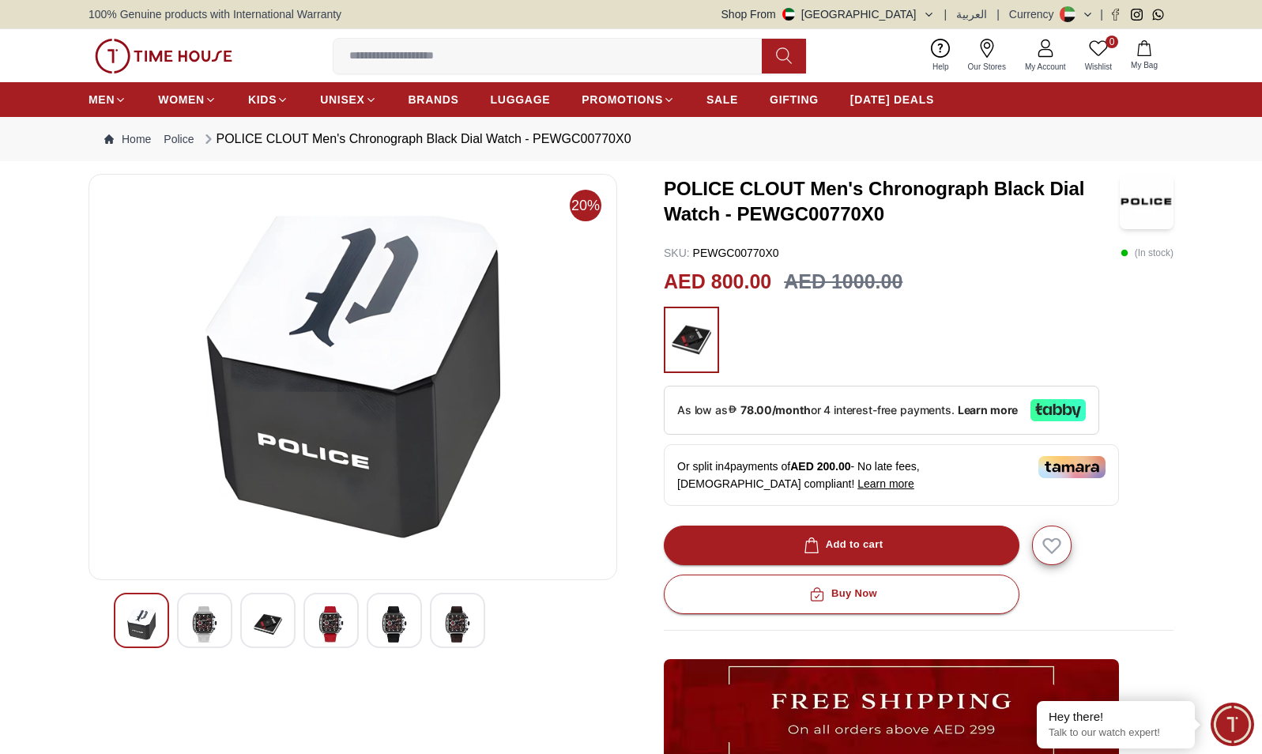
click at [200, 619] on img at bounding box center [204, 624] width 28 height 36
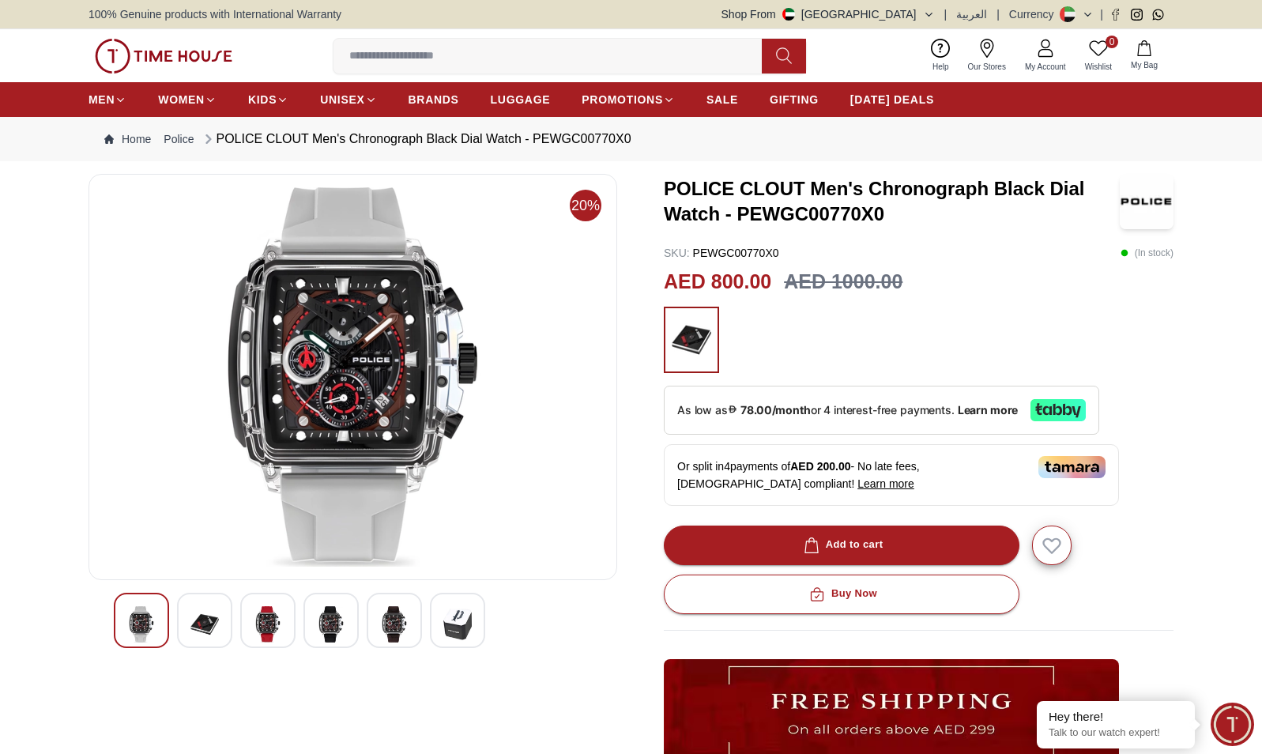
click at [200, 619] on img at bounding box center [204, 624] width 28 height 36
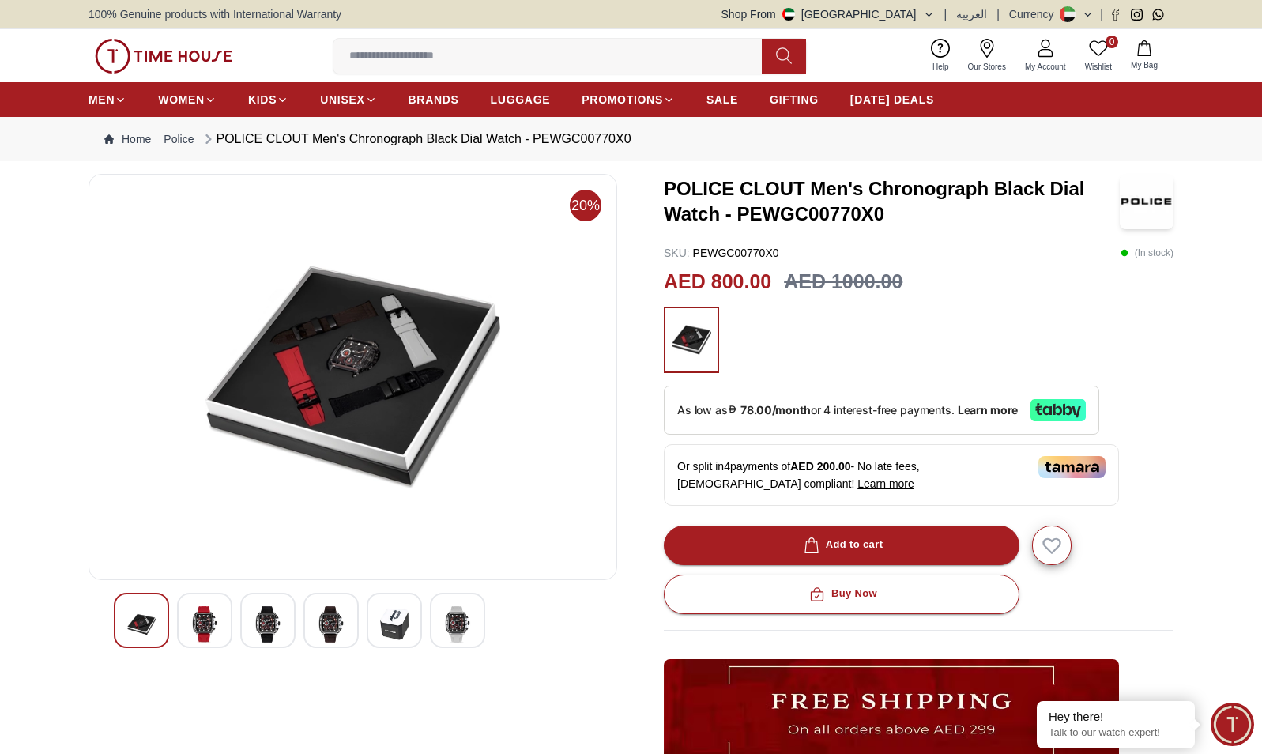
click at [200, 619] on img at bounding box center [204, 624] width 28 height 36
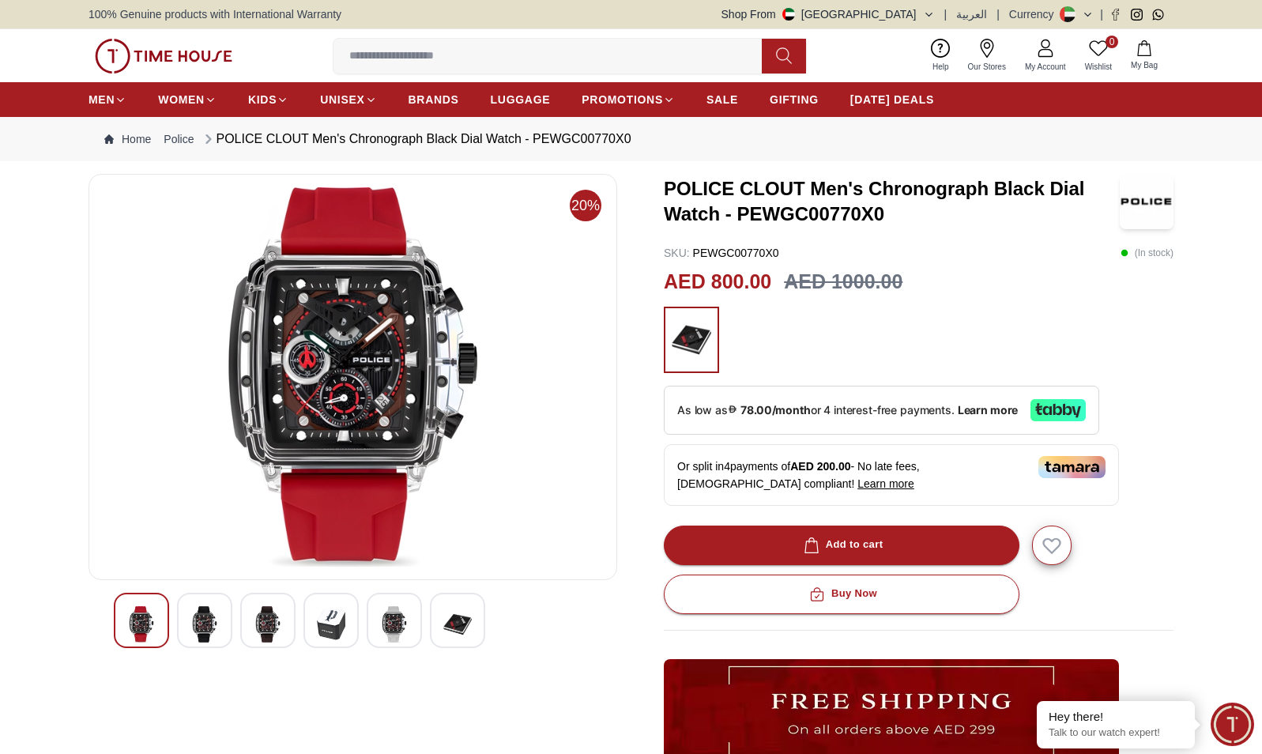
click at [200, 619] on img at bounding box center [204, 624] width 28 height 36
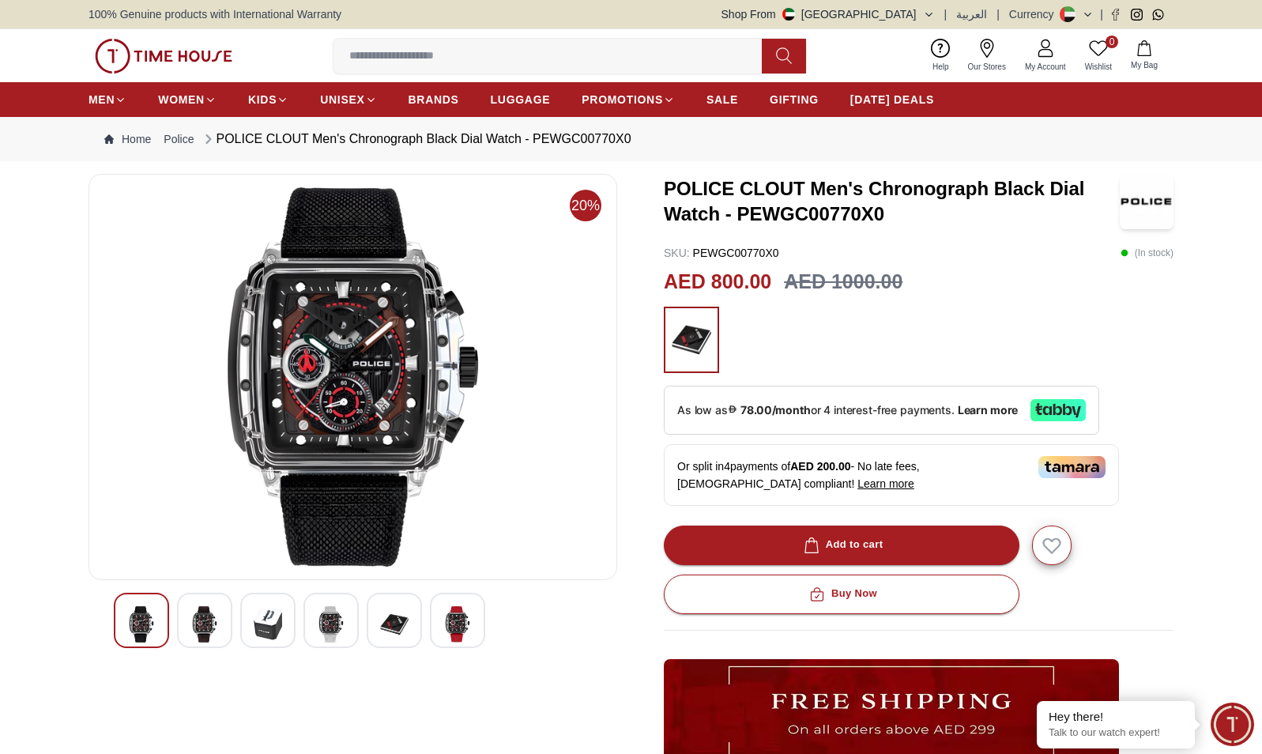
click at [200, 619] on img at bounding box center [204, 624] width 28 height 36
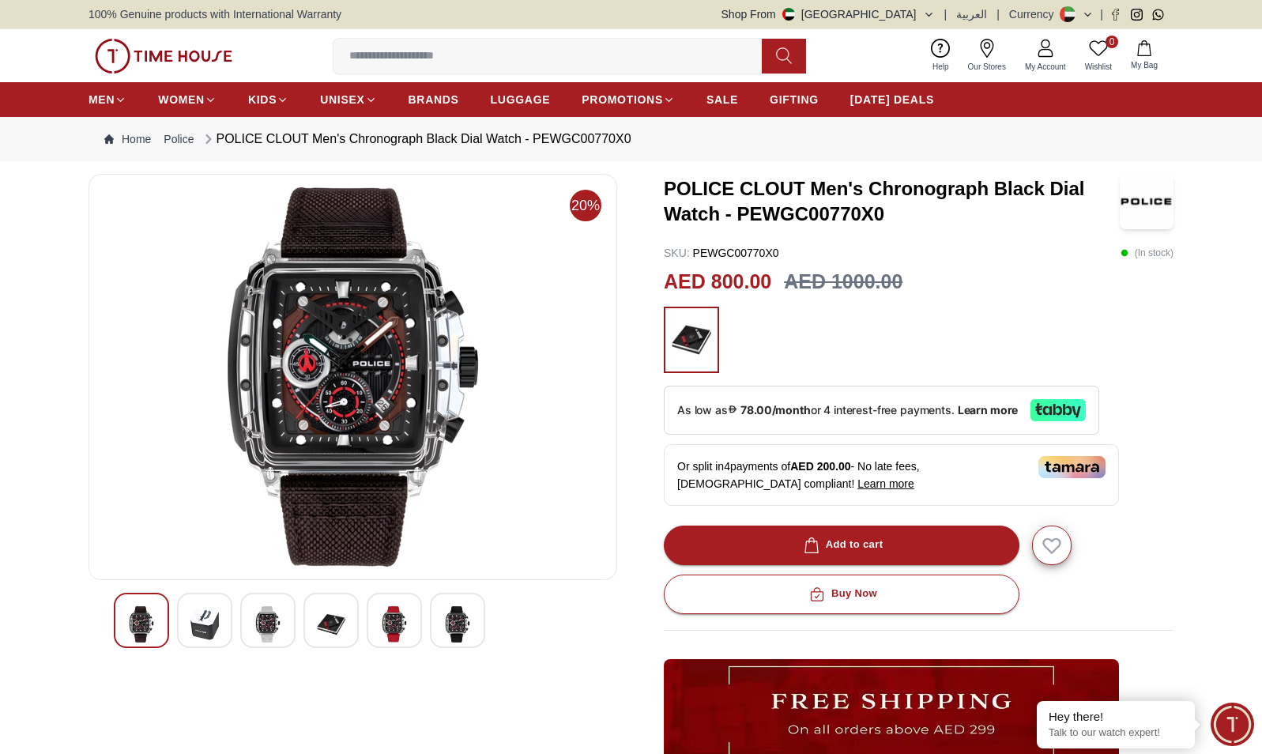
click at [200, 619] on img at bounding box center [204, 624] width 28 height 36
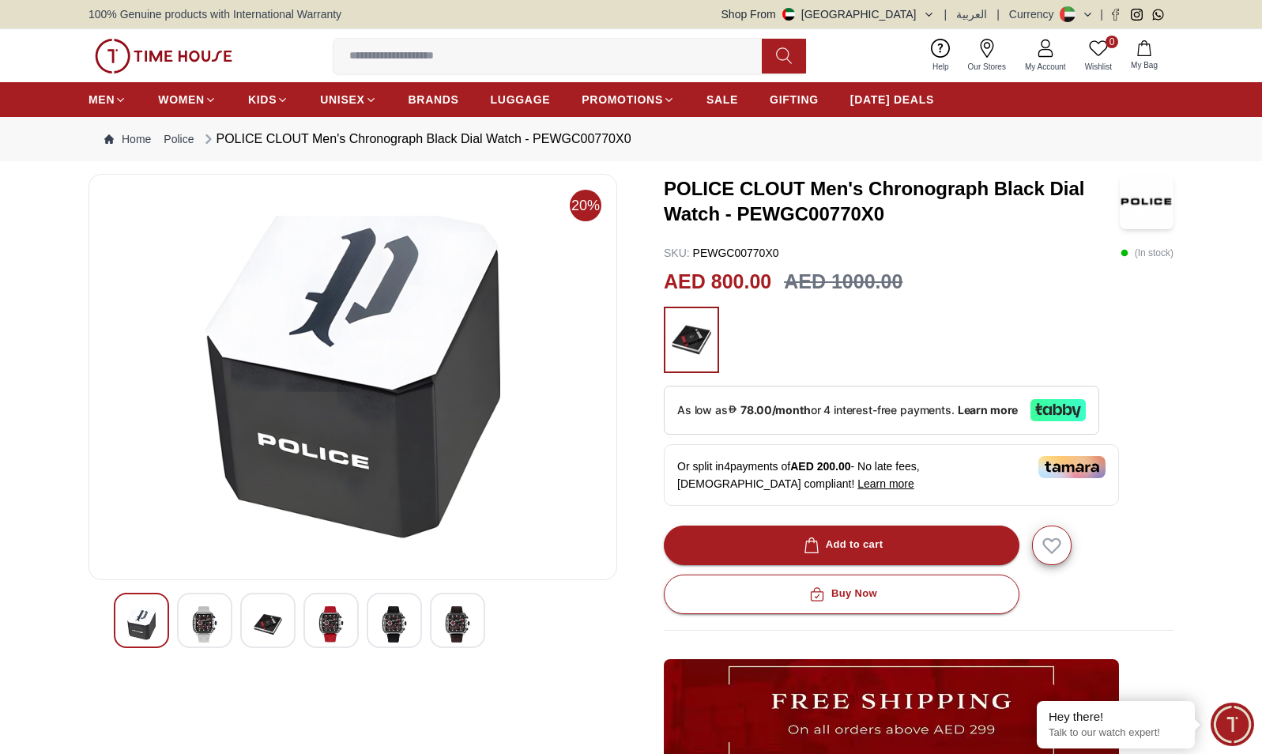
click at [200, 619] on img at bounding box center [204, 624] width 28 height 36
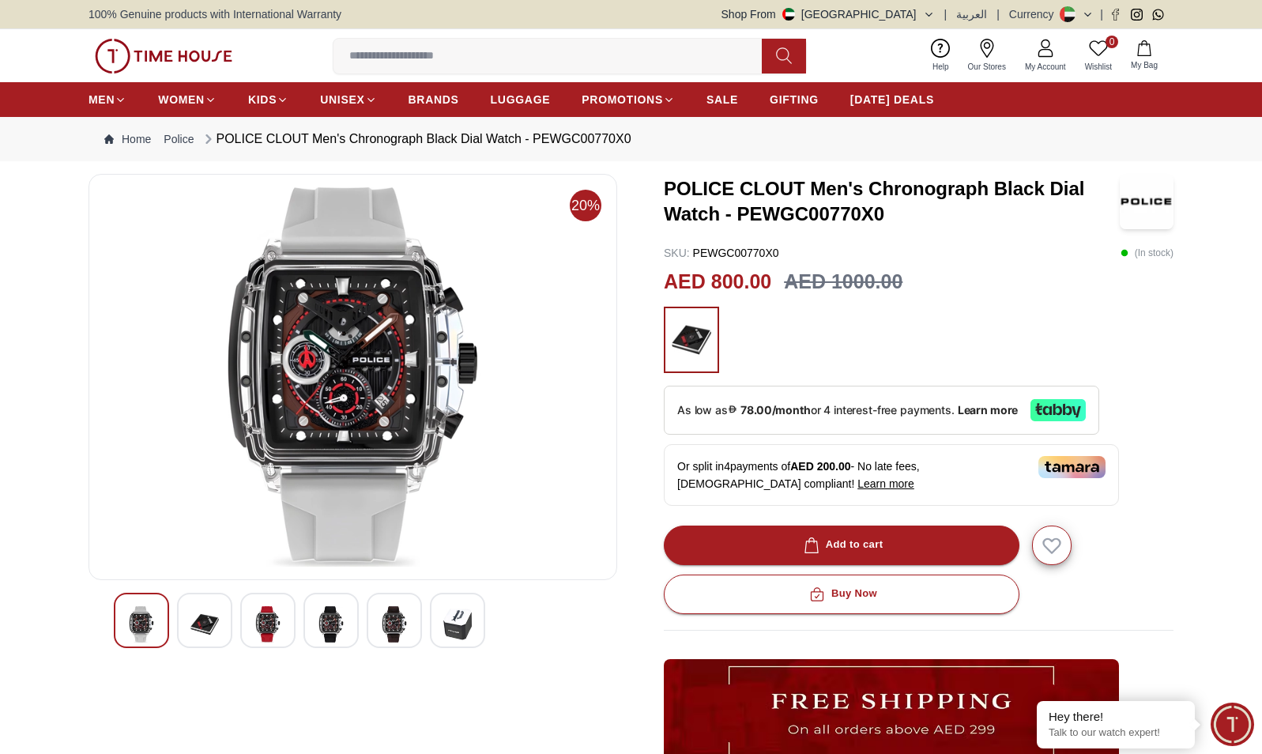
click at [200, 619] on img at bounding box center [204, 624] width 28 height 36
